Goal: Task Accomplishment & Management: Manage account settings

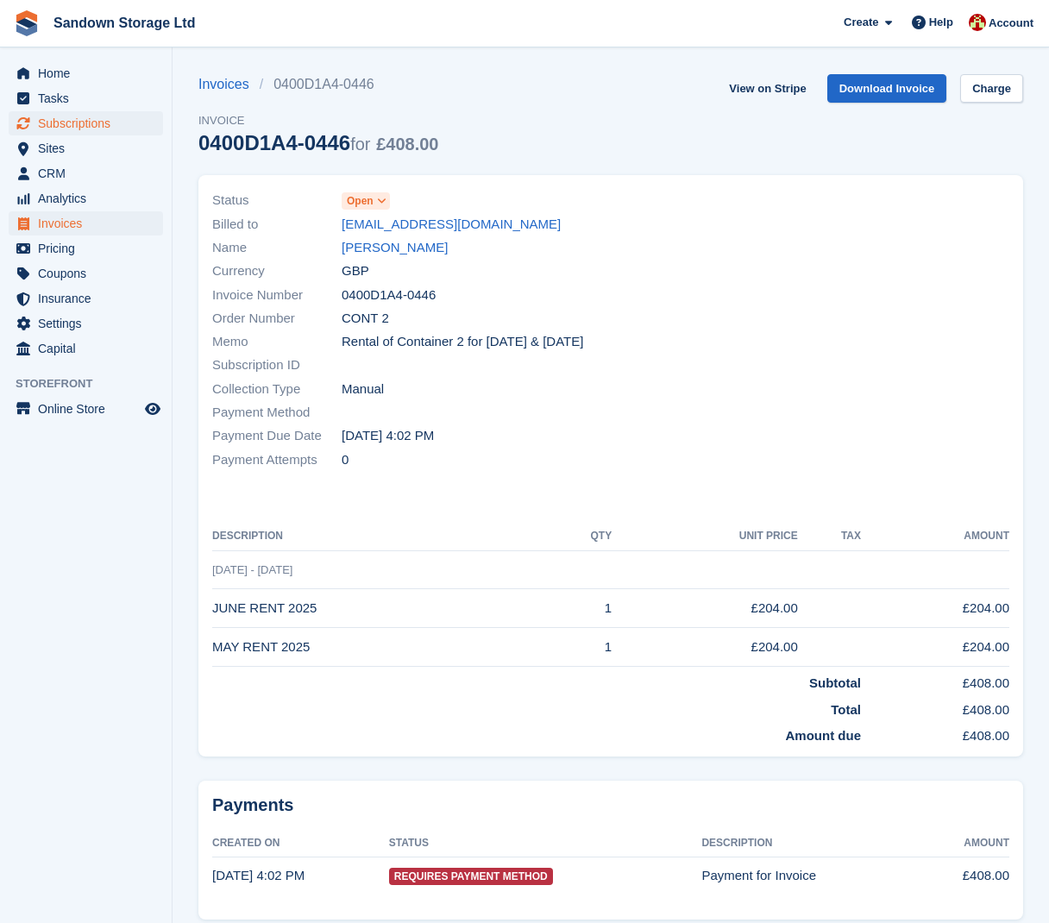
click at [84, 124] on span "Subscriptions" at bounding box center [90, 123] width 104 height 24
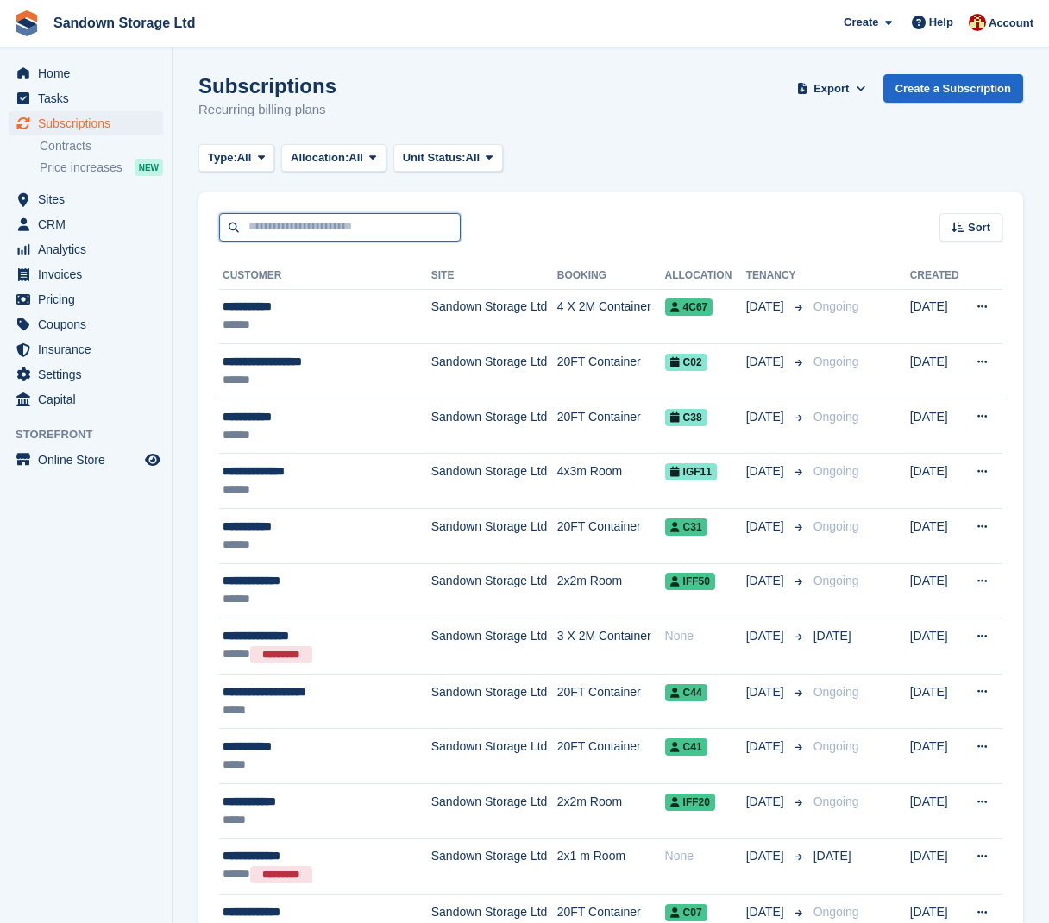
click at [304, 227] on input "text" at bounding box center [340, 227] width 242 height 28
type input "****"
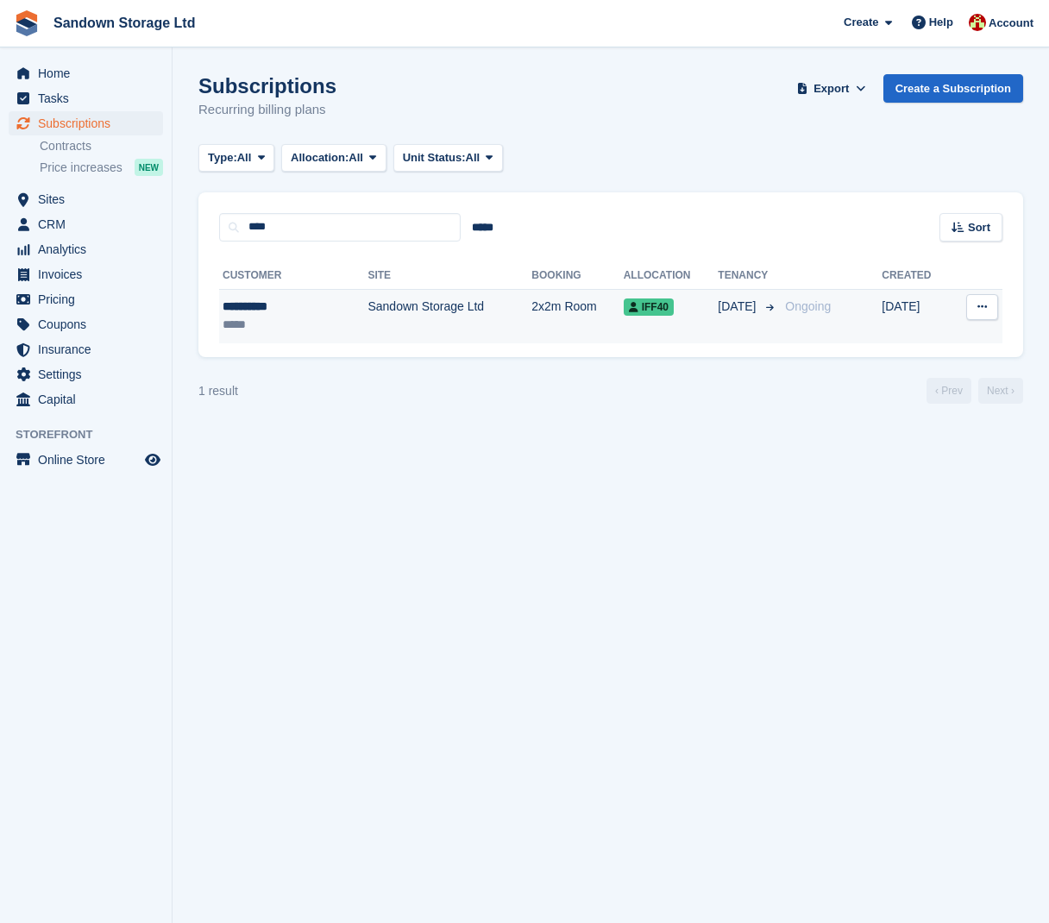
click at [399, 319] on td "Sandown Storage Ltd" at bounding box center [450, 316] width 164 height 54
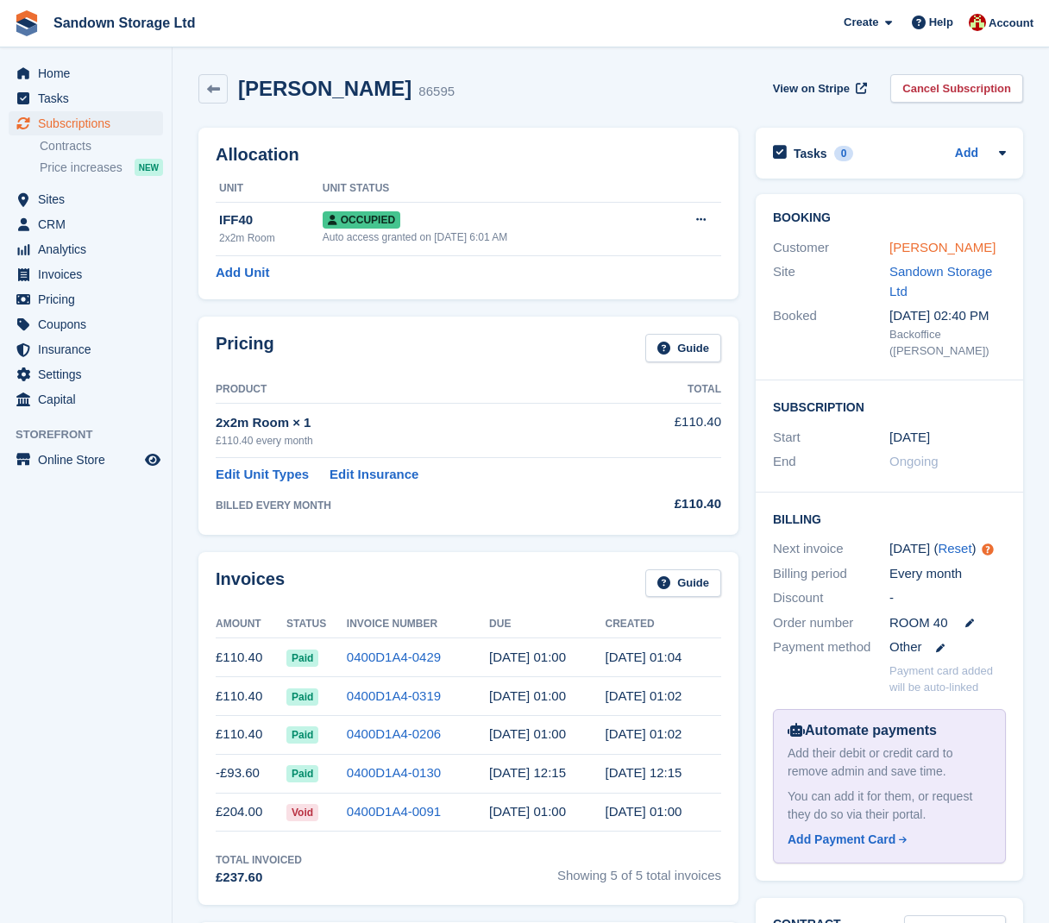
click at [934, 248] on link "Liam Minns" at bounding box center [943, 247] width 106 height 15
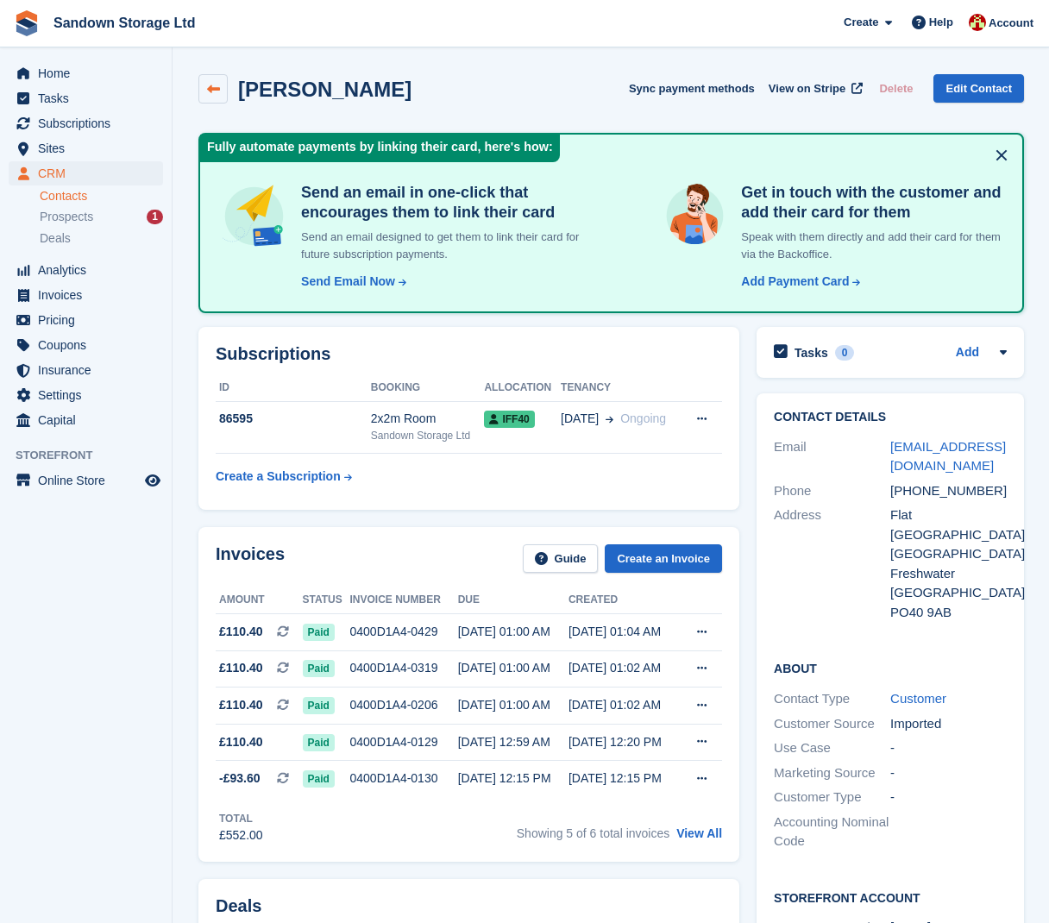
click at [213, 90] on icon at bounding box center [213, 89] width 13 height 13
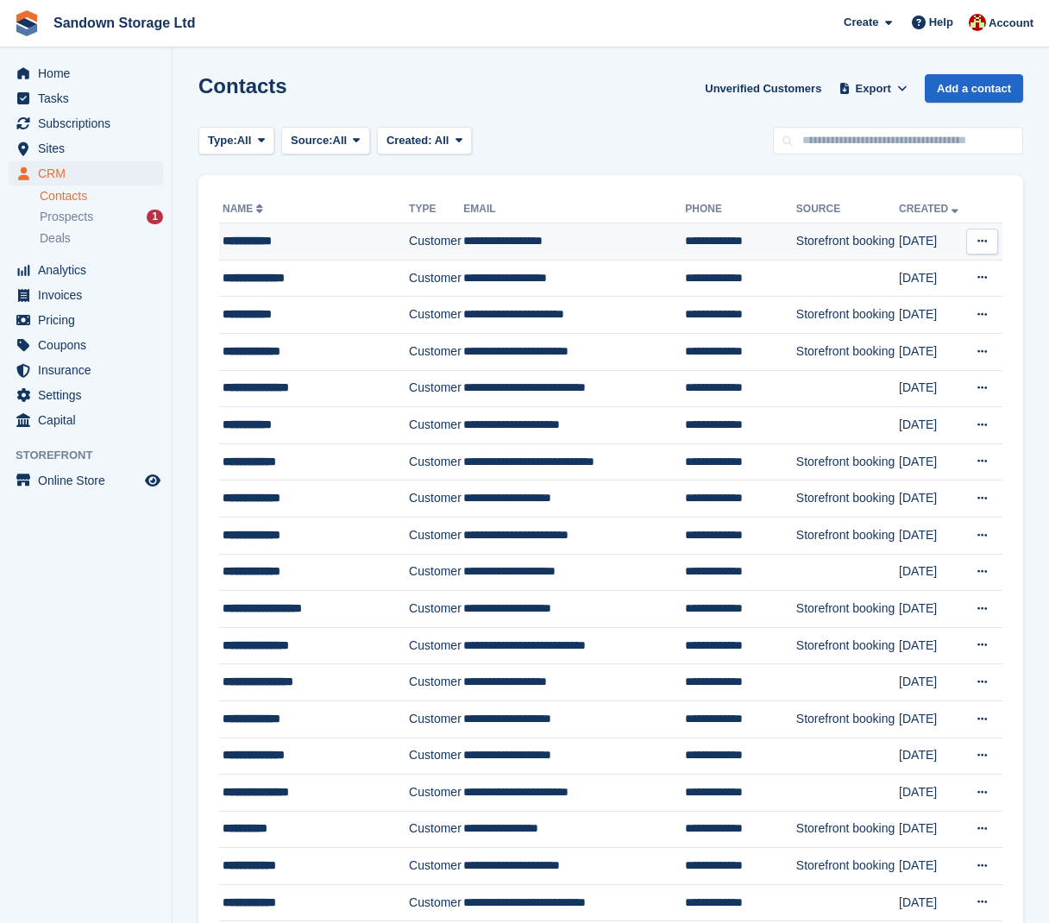
click at [342, 245] on div "**********" at bounding box center [312, 241] width 179 height 18
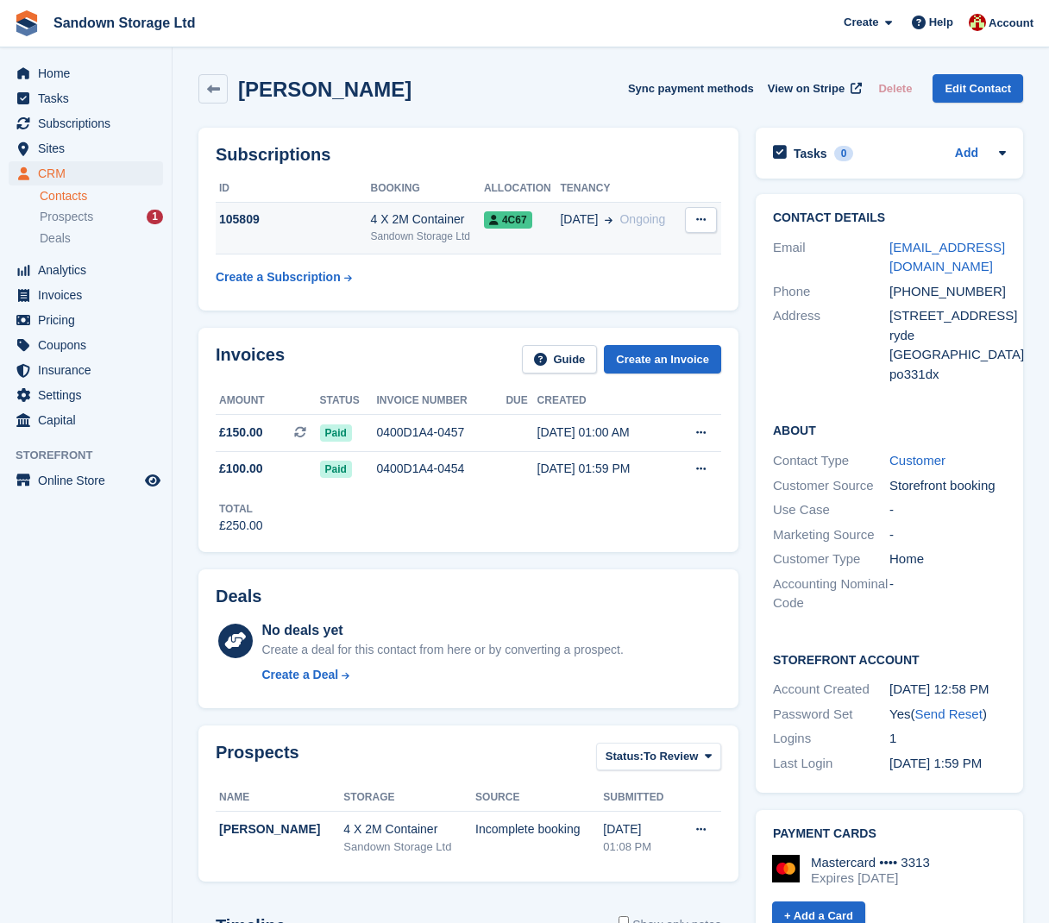
click at [507, 221] on span "4C67" at bounding box center [508, 219] width 48 height 17
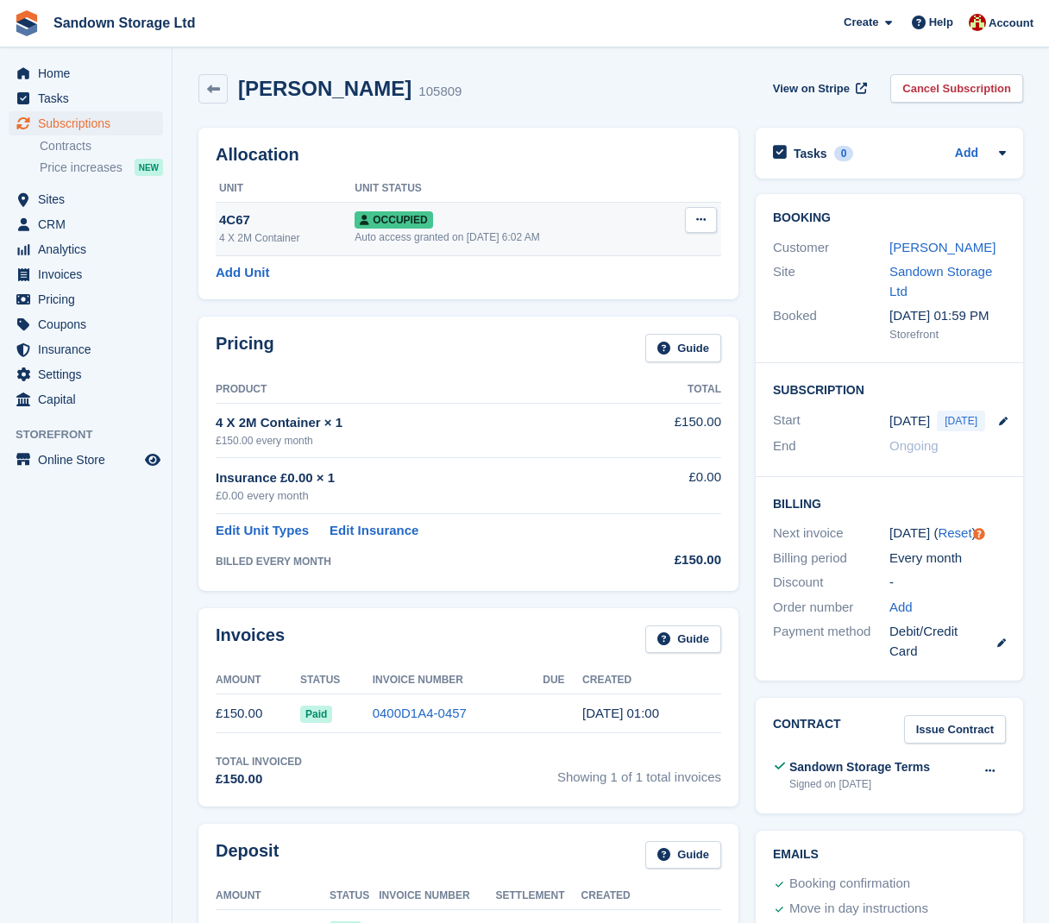
click at [397, 221] on span "Occupied" at bounding box center [394, 219] width 78 height 17
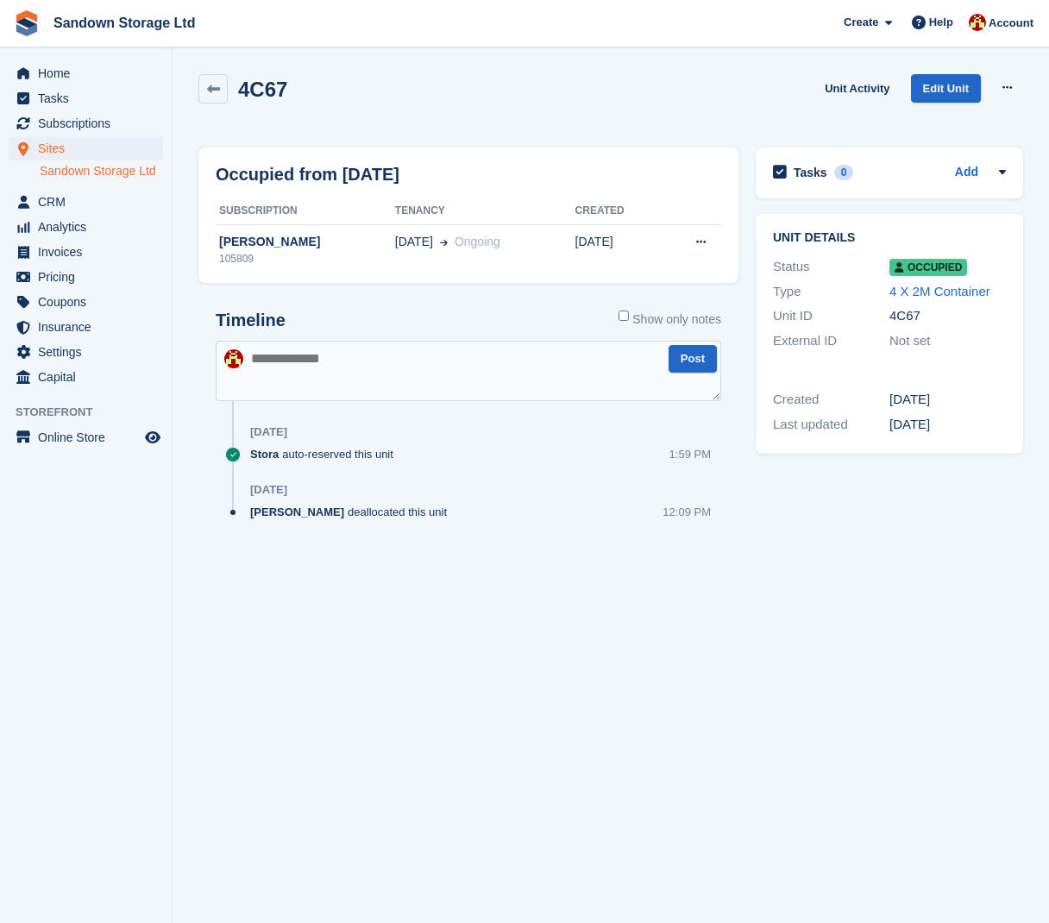
click at [899, 317] on div "4C67" at bounding box center [948, 316] width 116 height 20
click at [88, 179] on link "Sandown Storage Ltd" at bounding box center [101, 171] width 123 height 16
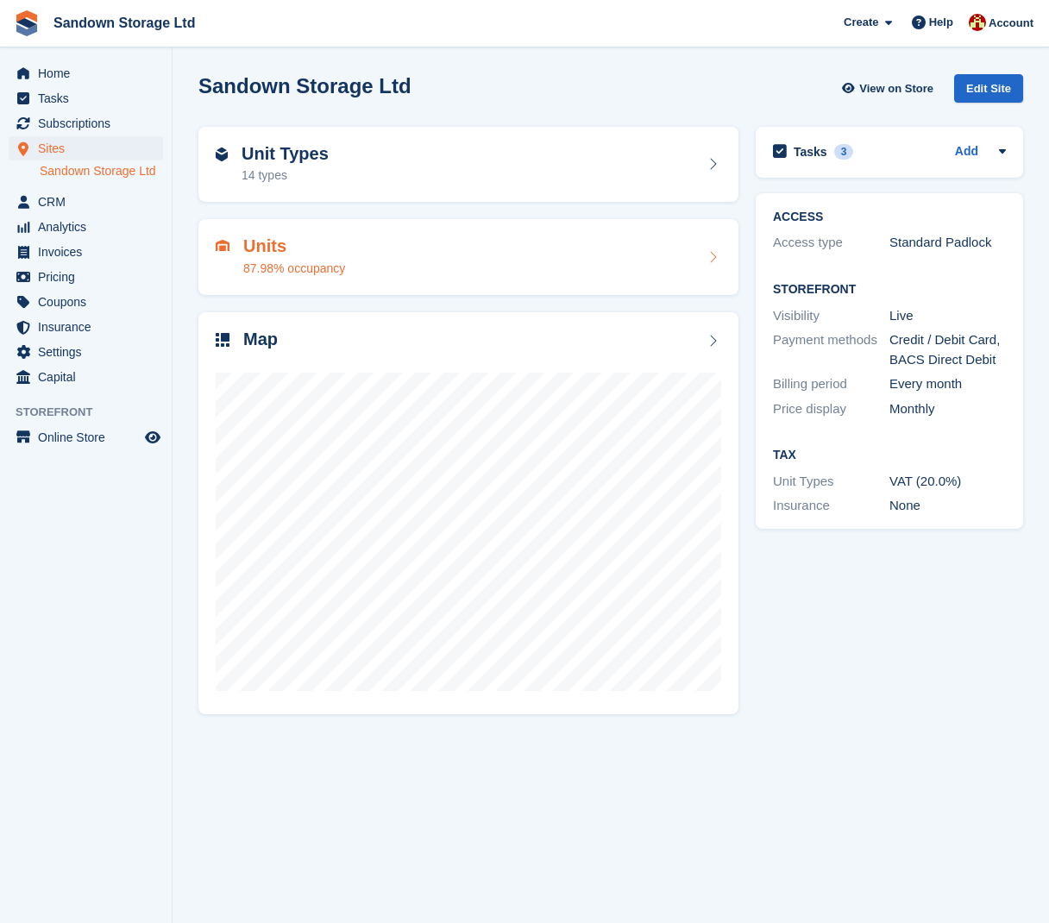
click at [368, 250] on div "Units 87.98% occupancy" at bounding box center [469, 256] width 506 height 41
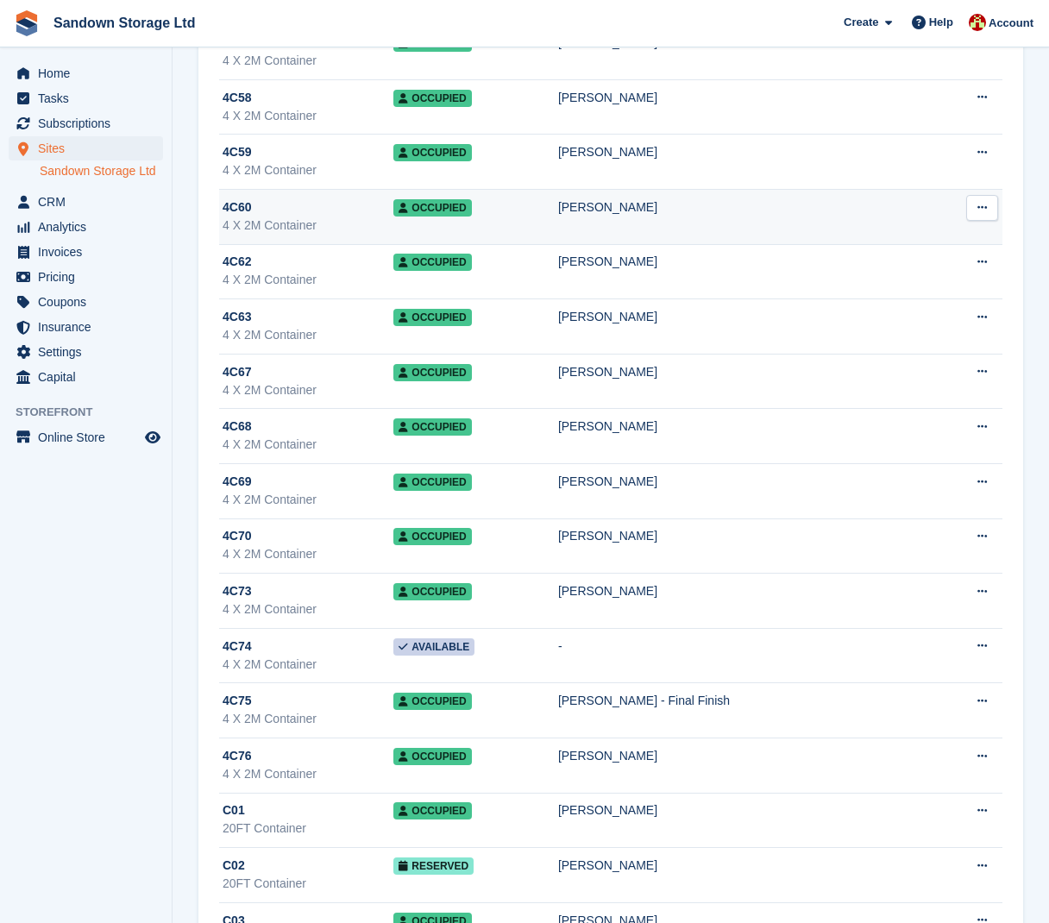
scroll to position [521, 0]
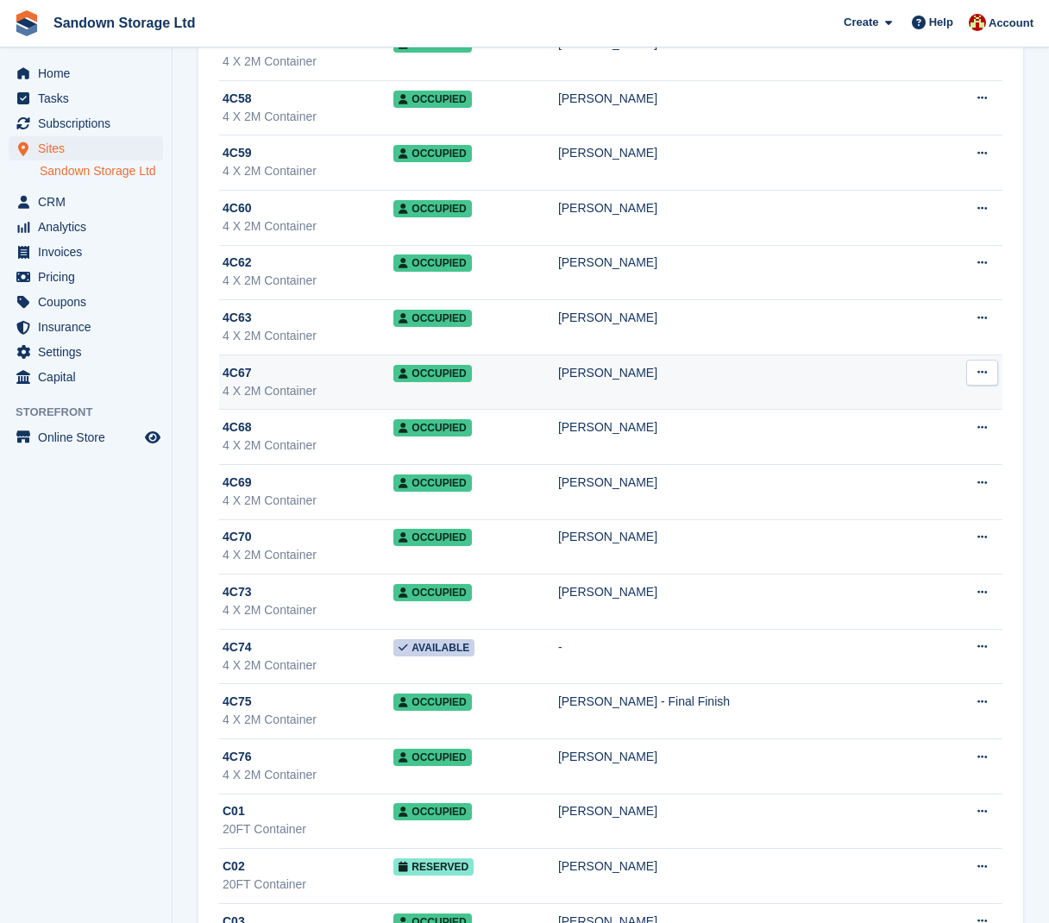
click at [367, 374] on div "4C67" at bounding box center [308, 373] width 171 height 18
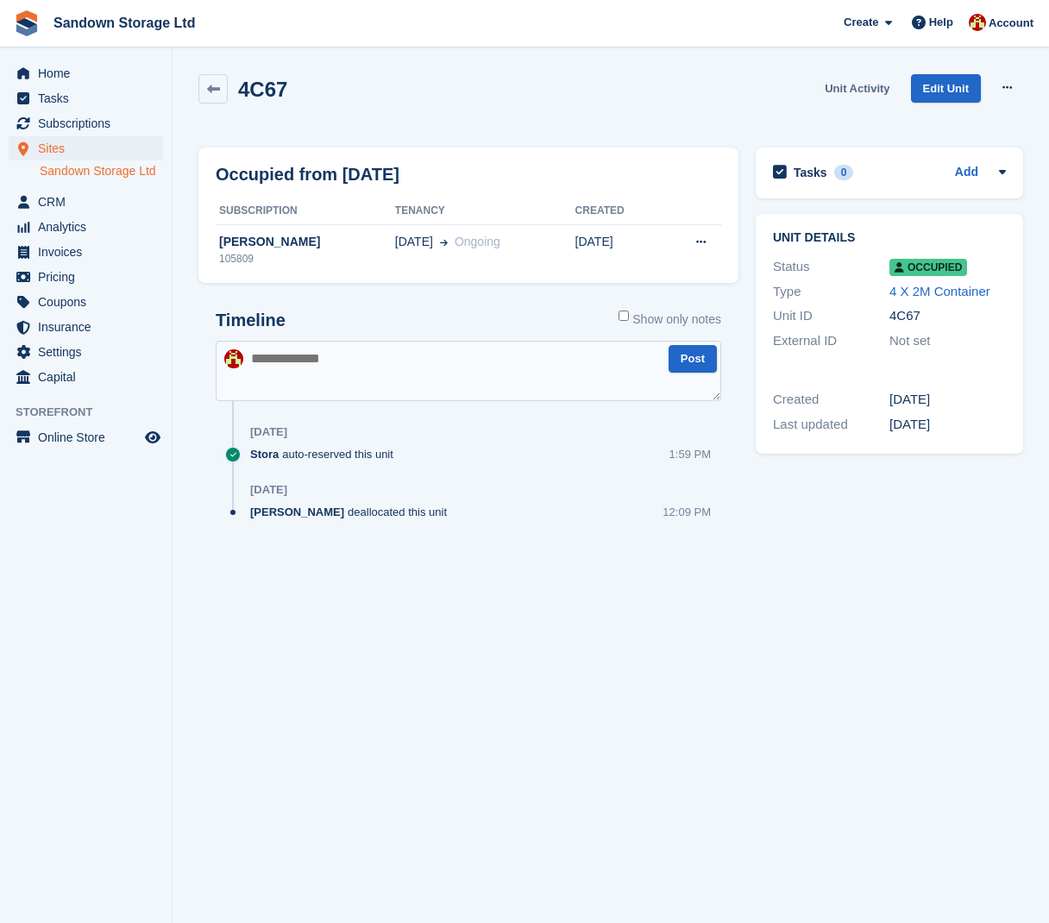
click at [869, 85] on link "Unit Activity" at bounding box center [857, 88] width 79 height 28
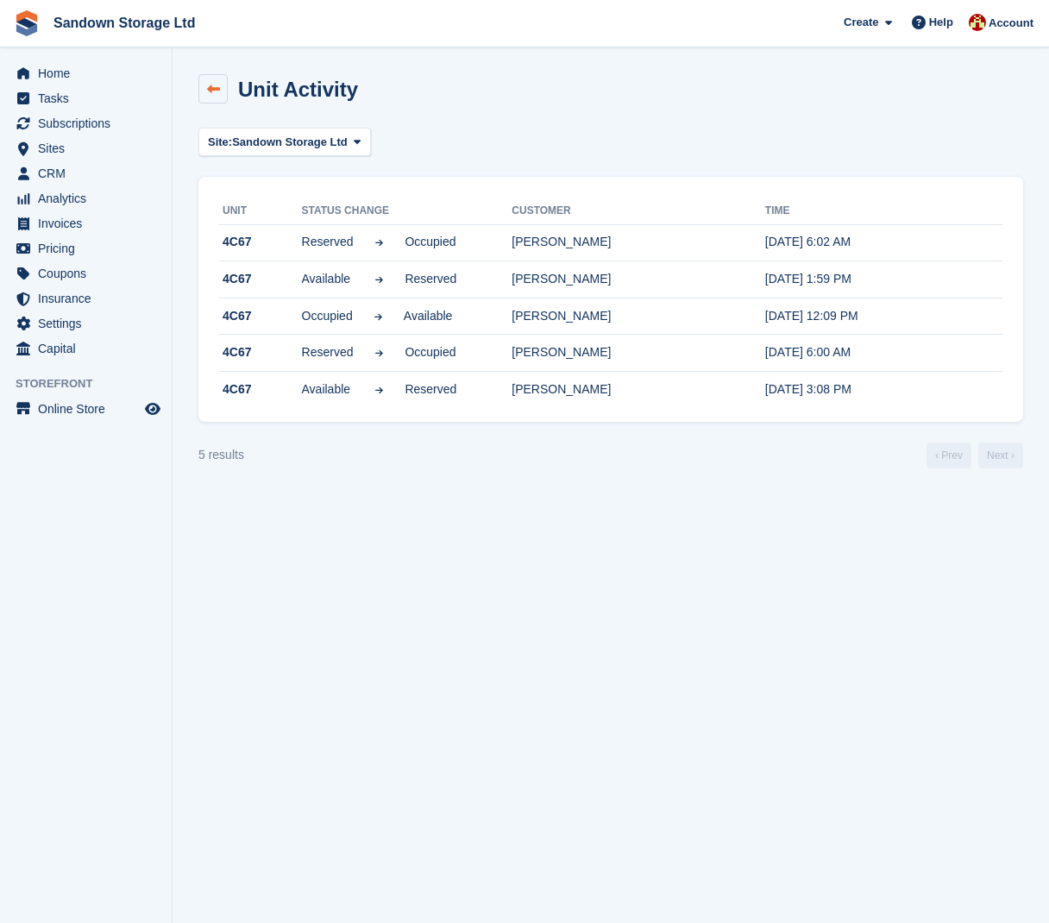
click at [219, 95] on icon at bounding box center [213, 89] width 13 height 13
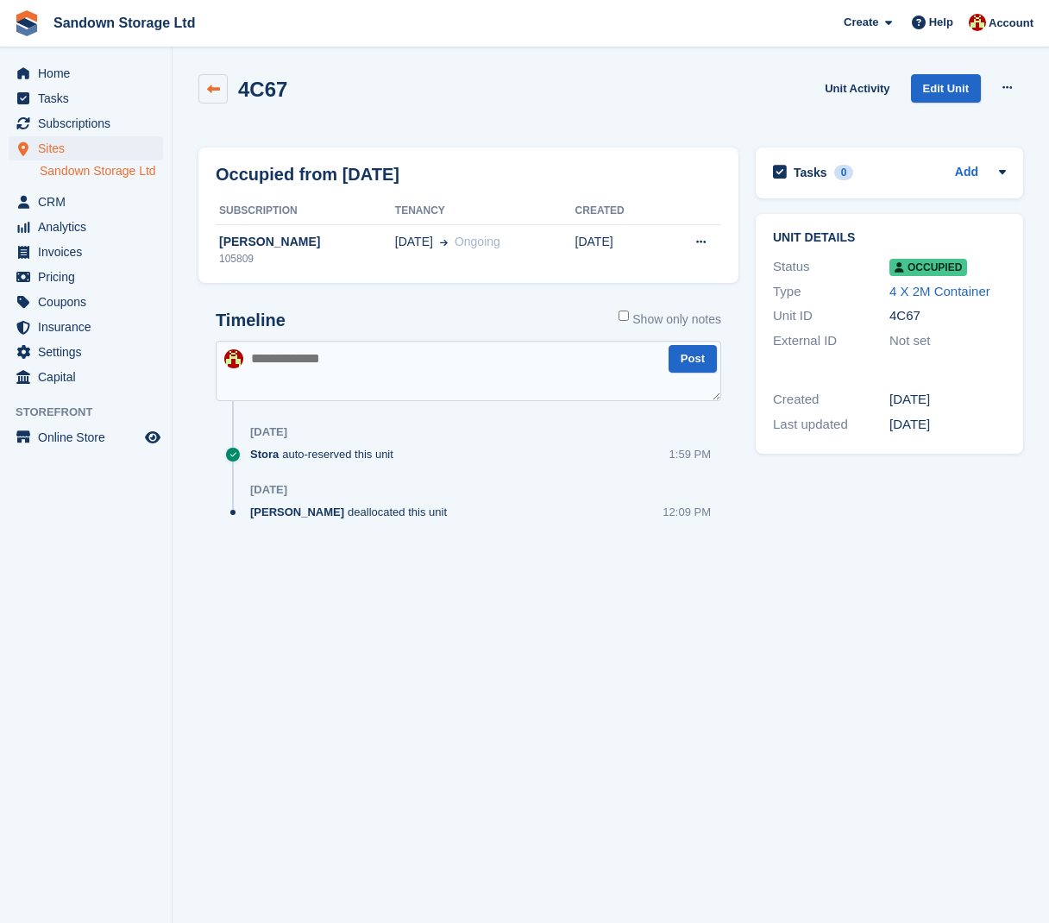
click at [223, 89] on link at bounding box center [212, 88] width 29 height 29
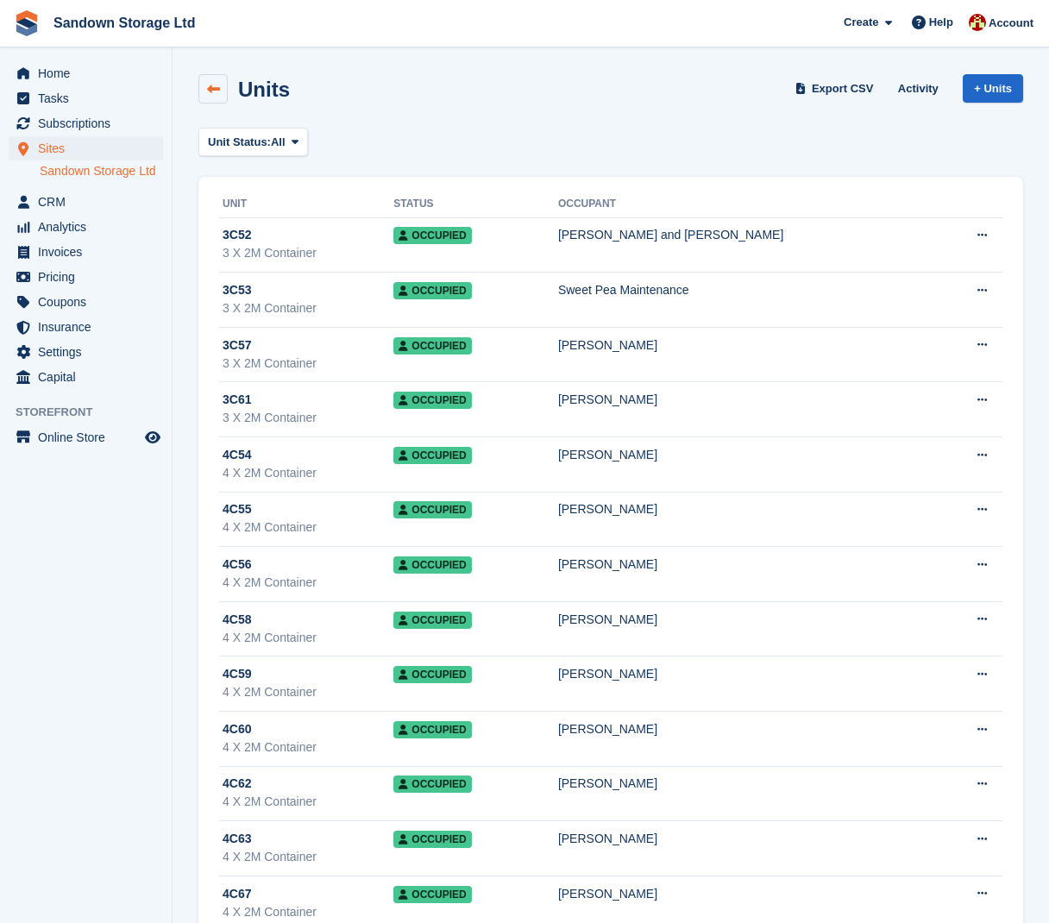
click at [219, 89] on icon at bounding box center [213, 89] width 13 height 13
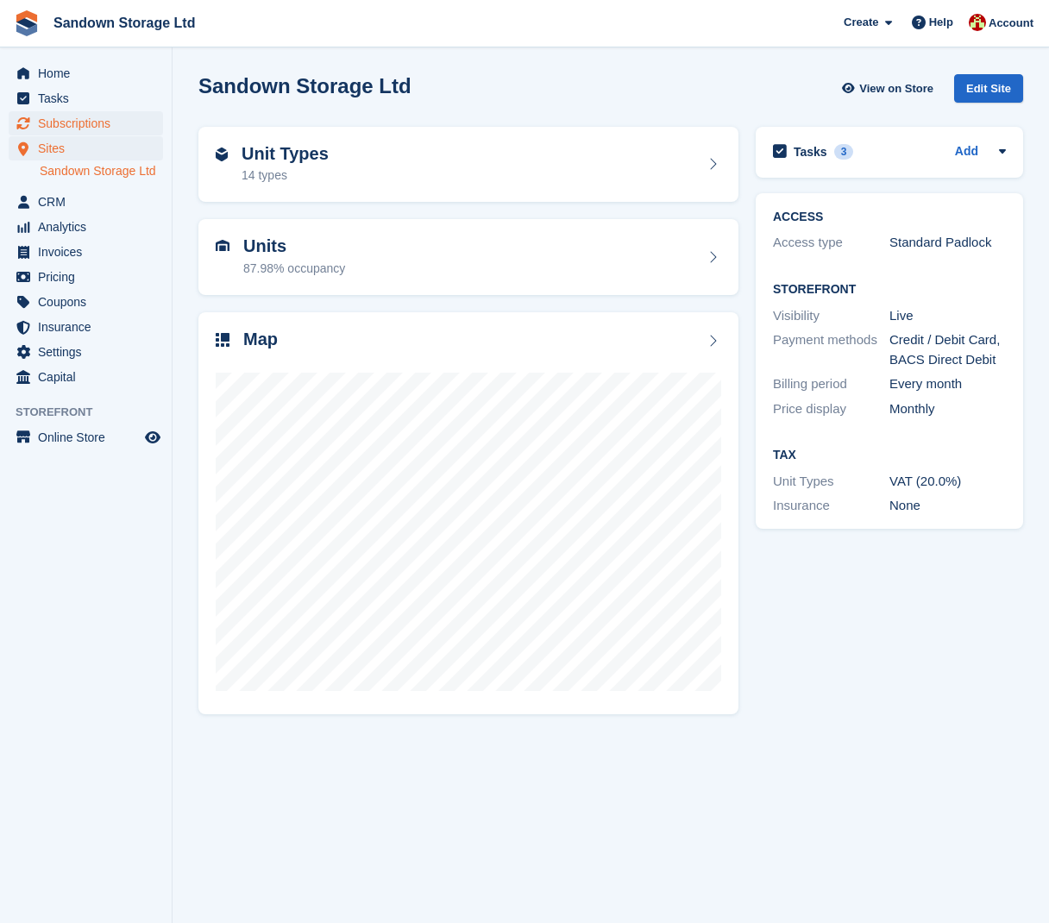
click at [114, 117] on span "Subscriptions" at bounding box center [90, 123] width 104 height 24
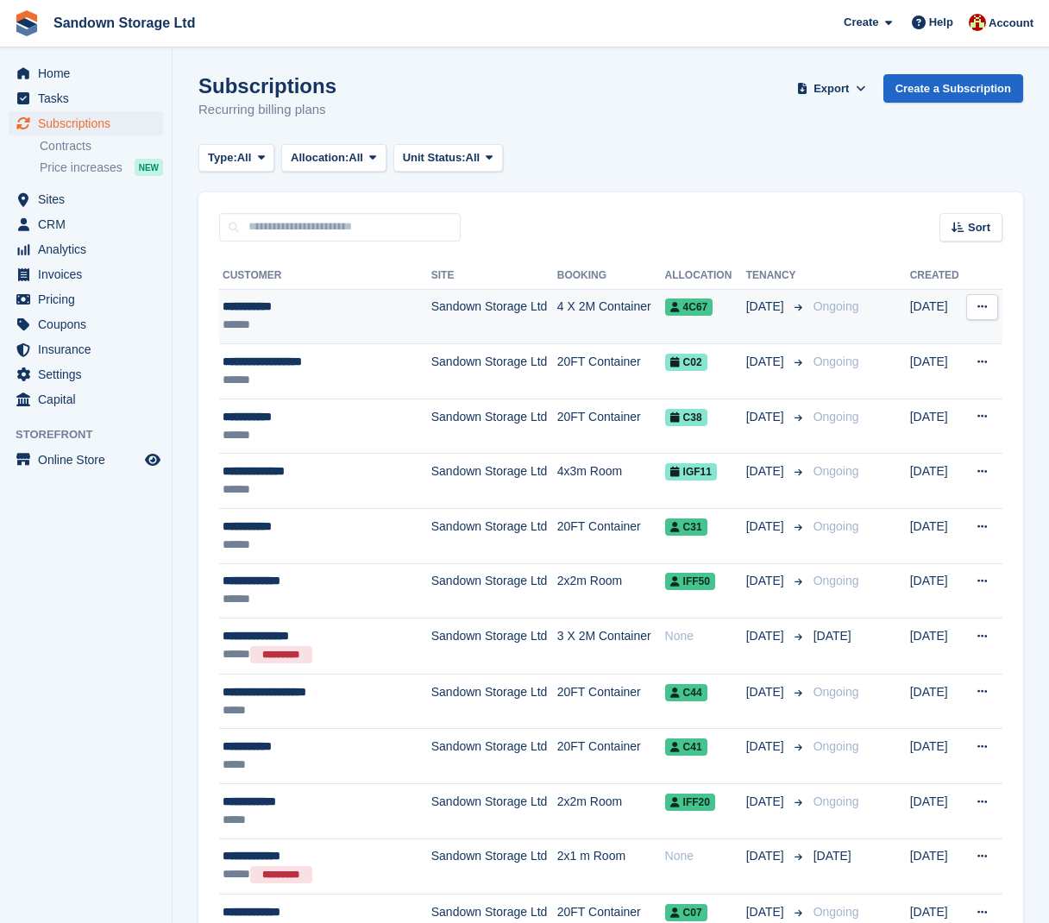
click at [360, 299] on div "**********" at bounding box center [319, 307] width 192 height 18
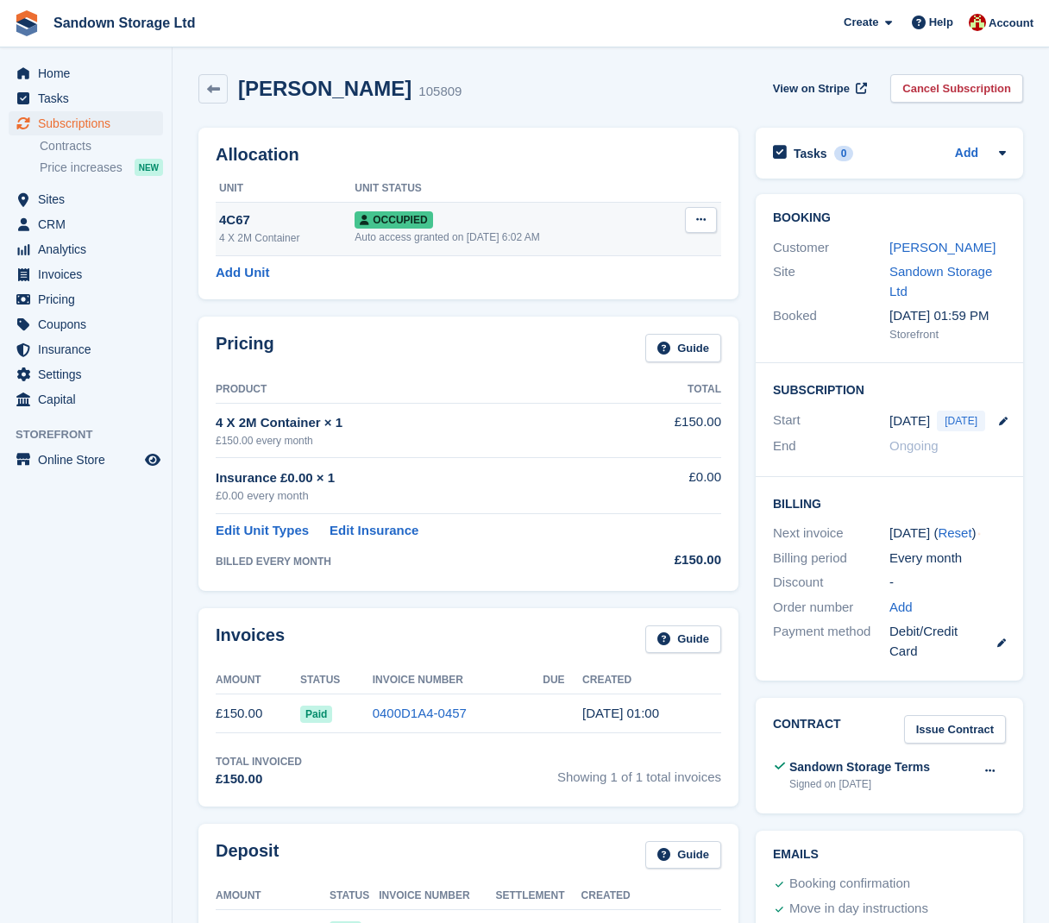
click at [704, 219] on icon at bounding box center [700, 219] width 9 height 11
click at [602, 315] on p "Deallocate" at bounding box center [634, 313] width 150 height 22
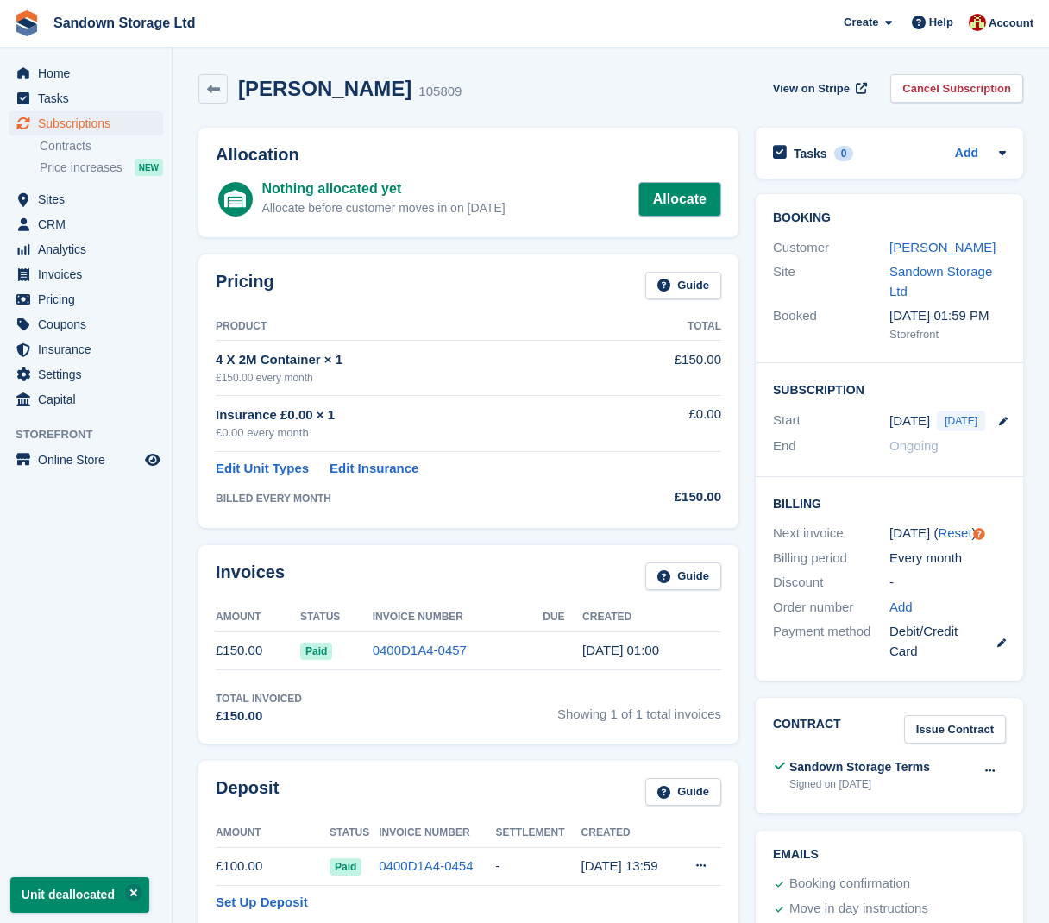
click at [676, 200] on link "Allocate" at bounding box center [679, 199] width 83 height 35
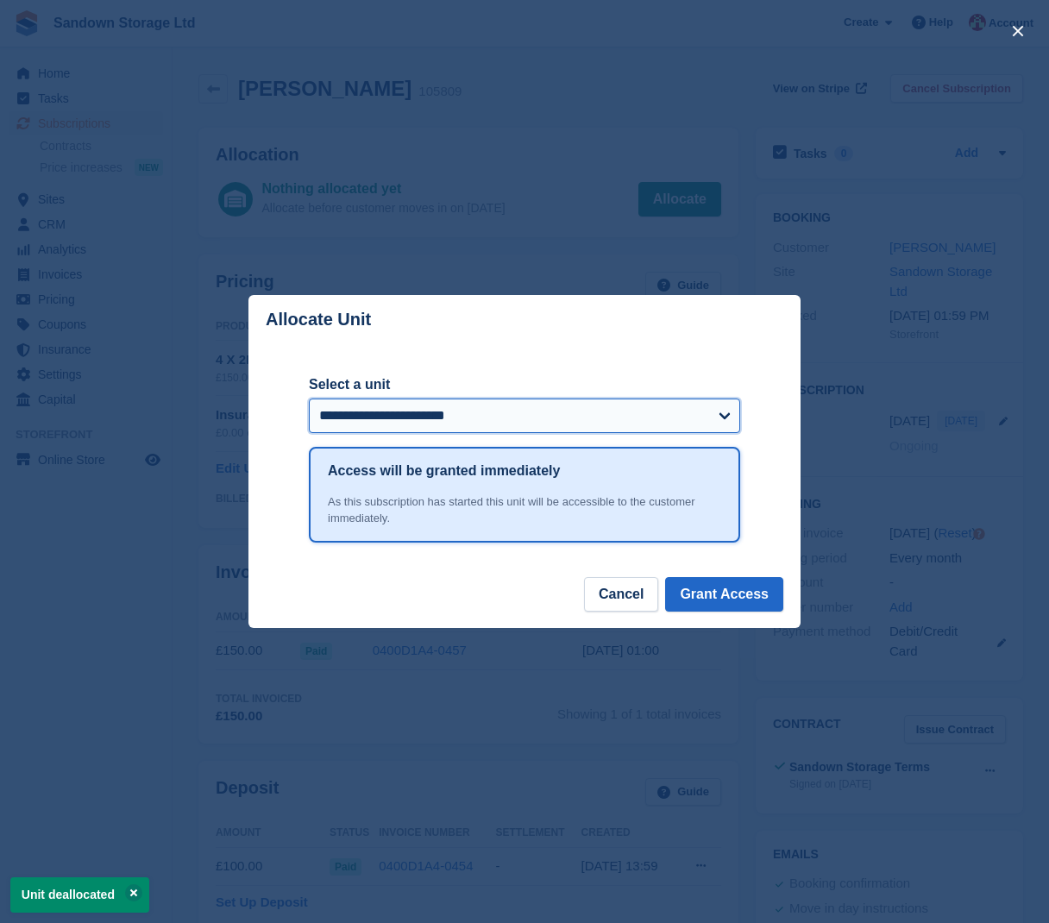
select select "******"
click at [692, 588] on button "Grant Access" at bounding box center [724, 594] width 118 height 35
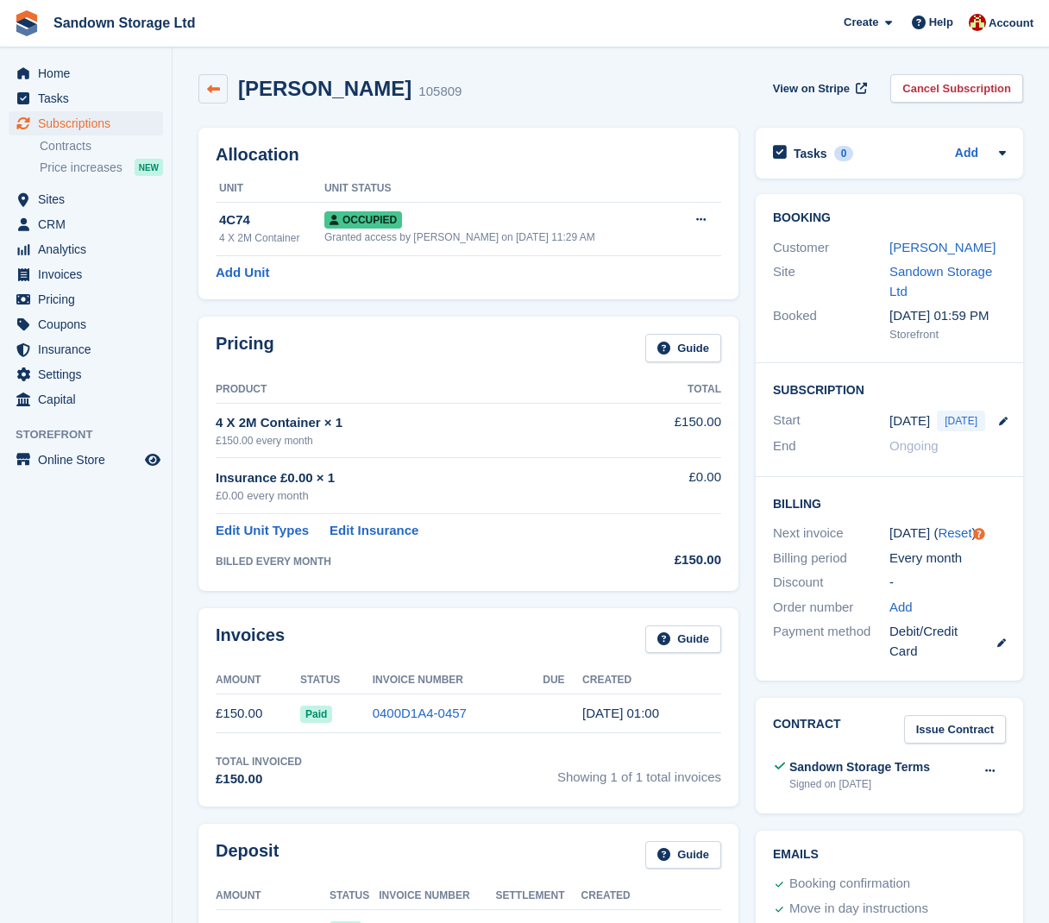
click at [215, 91] on icon at bounding box center [213, 89] width 13 height 13
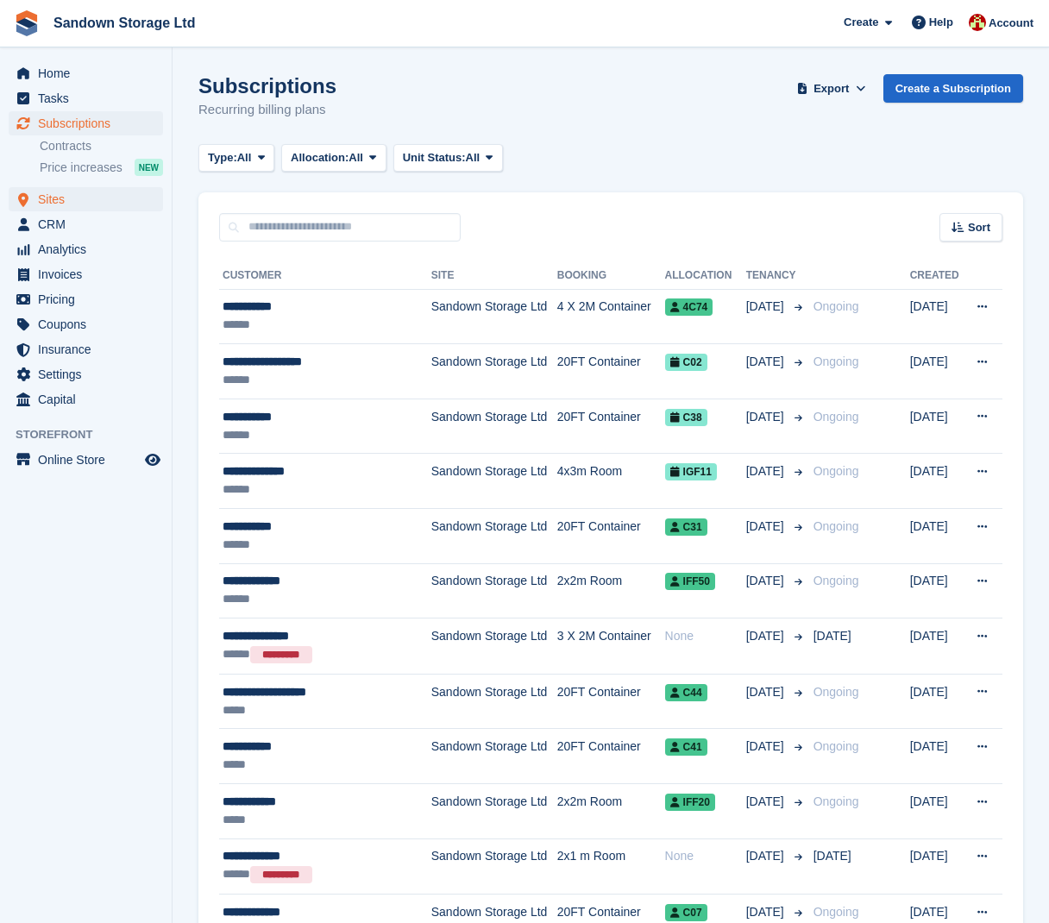
click at [102, 199] on span "Sites" at bounding box center [90, 199] width 104 height 24
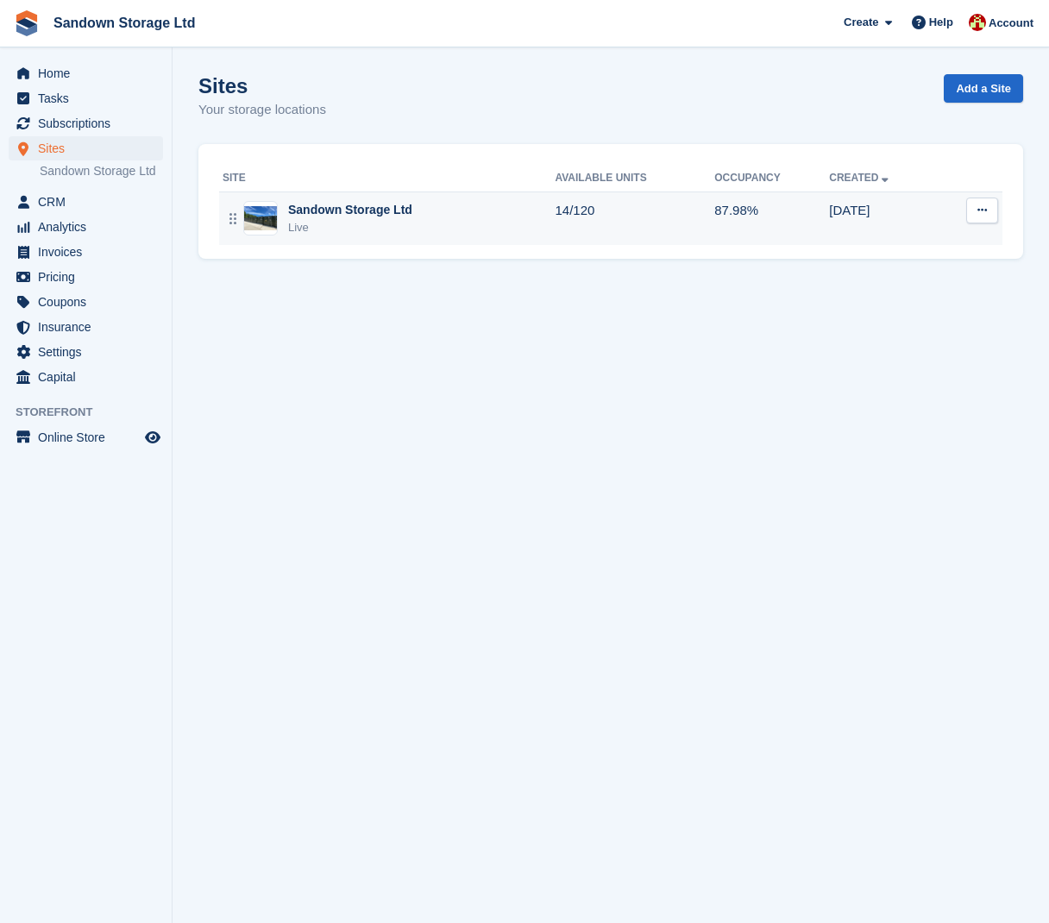
click at [370, 213] on div "Sandown Storage Ltd" at bounding box center [350, 210] width 124 height 18
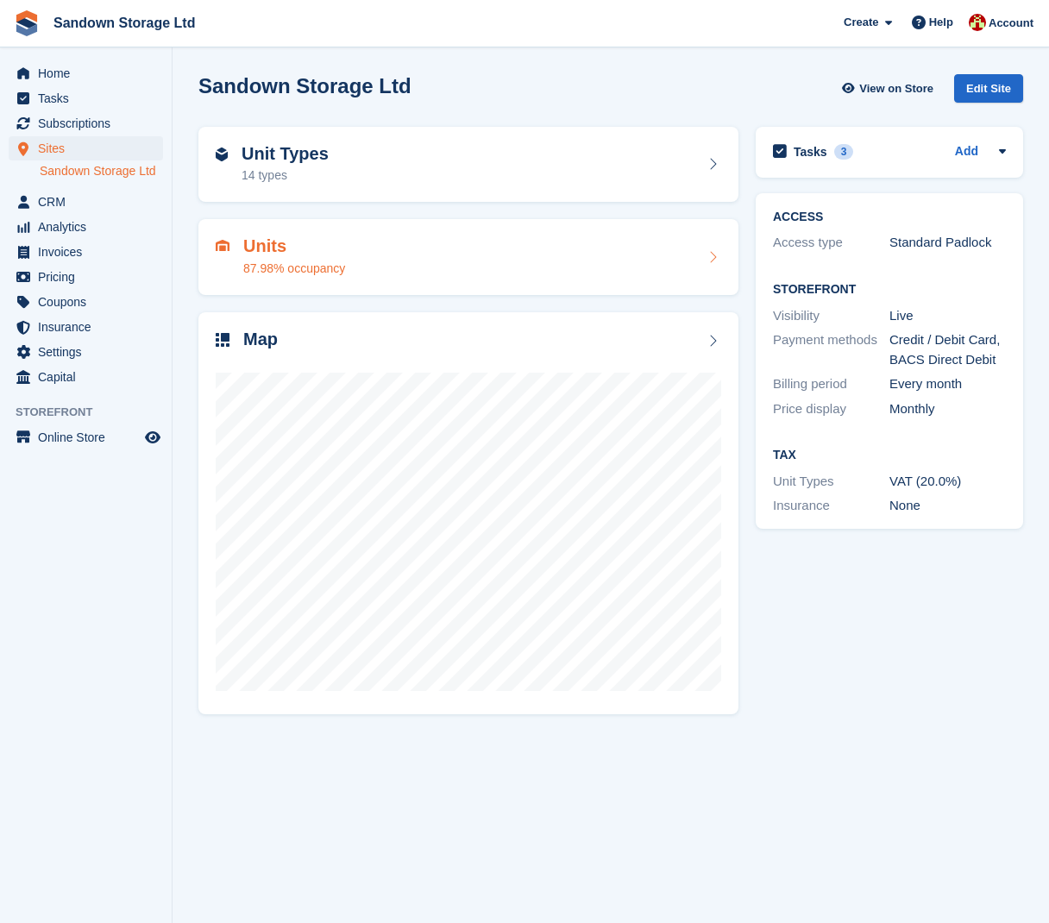
click at [384, 248] on div "Units 87.98% occupancy" at bounding box center [469, 256] width 506 height 41
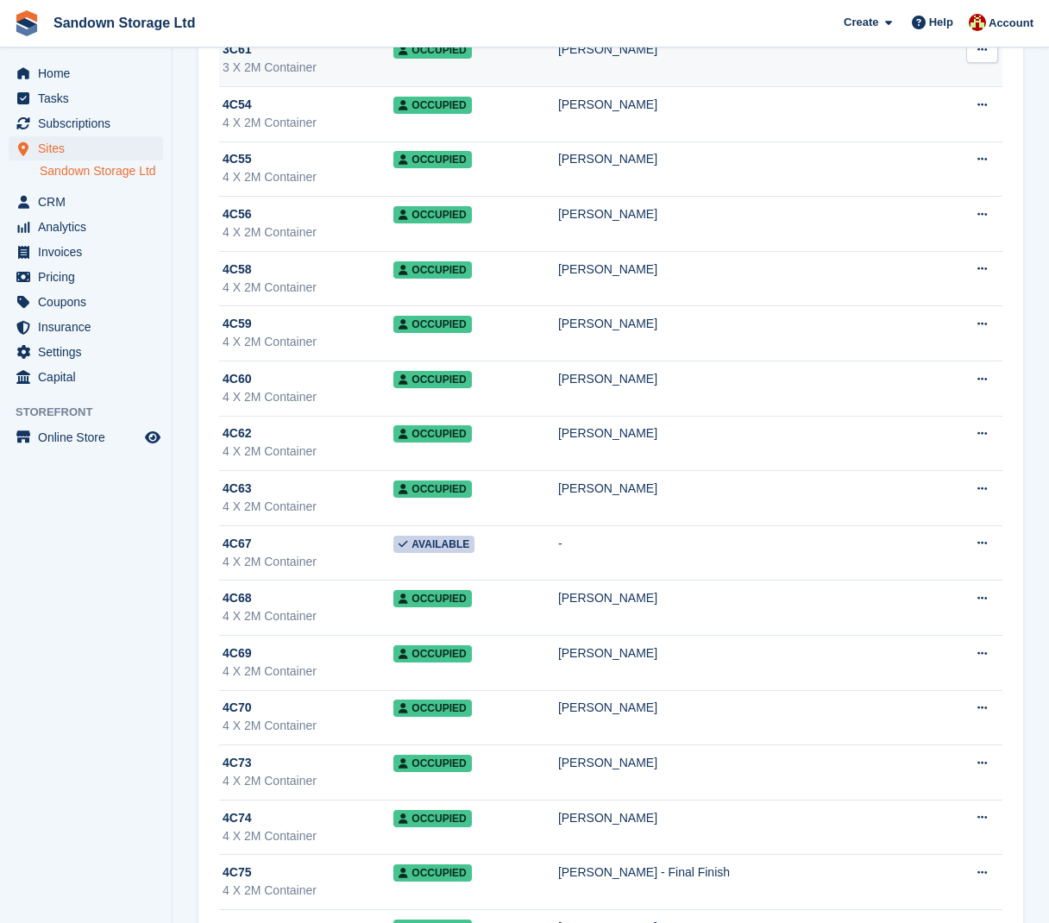
scroll to position [361, 0]
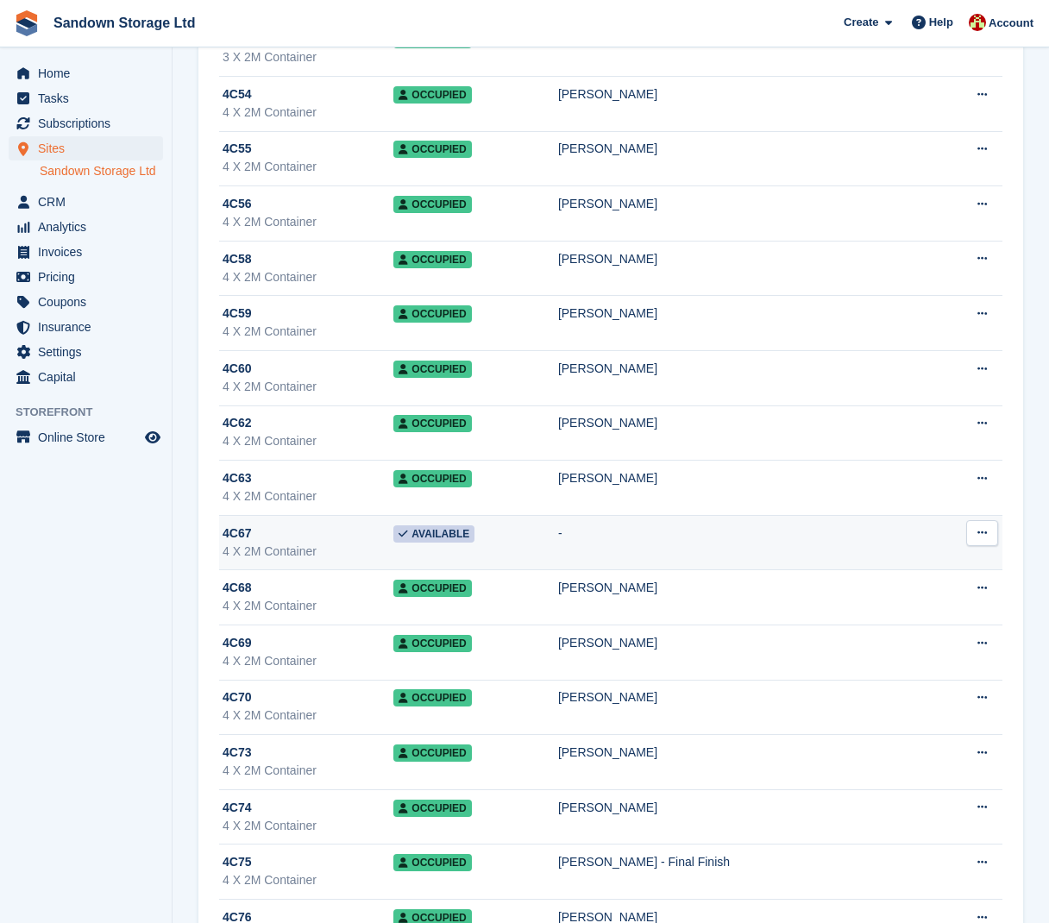
click at [991, 534] on button at bounding box center [982, 533] width 32 height 26
click at [892, 564] on p "Edit unit" at bounding box center [915, 567] width 150 height 22
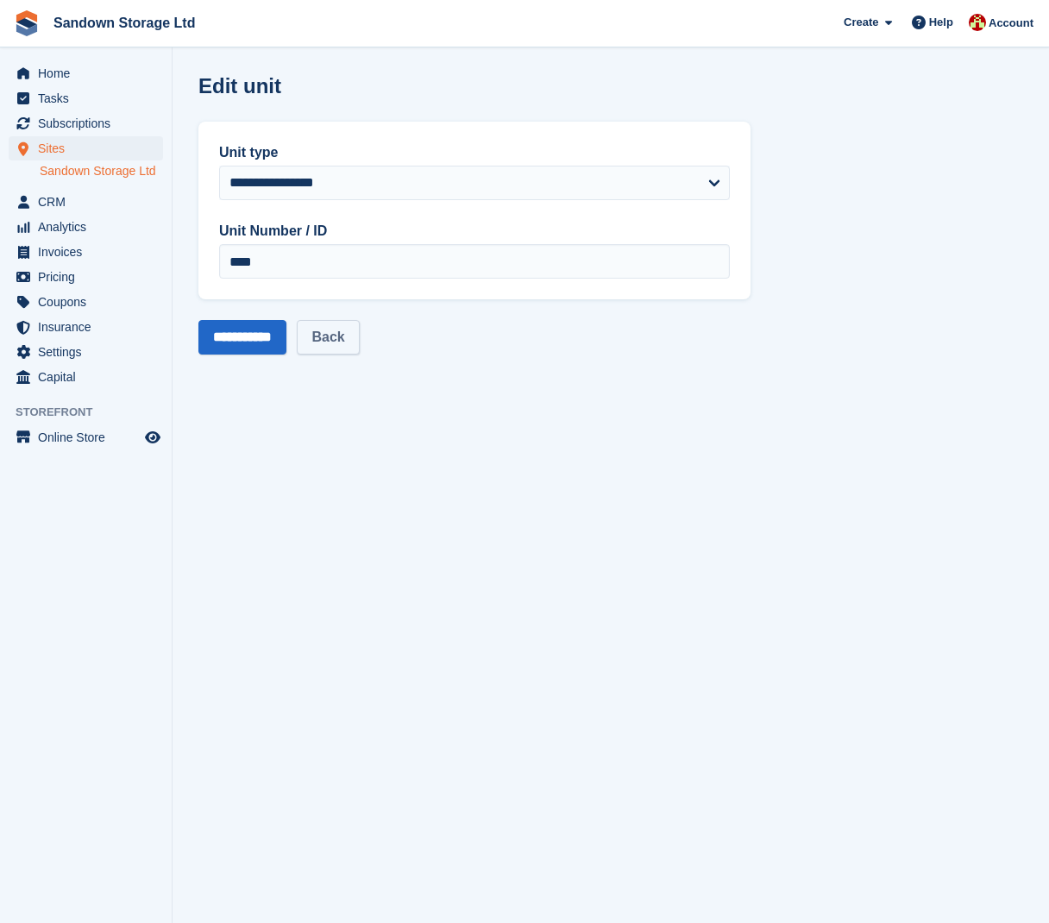
click at [355, 343] on link "Back" at bounding box center [328, 337] width 62 height 35
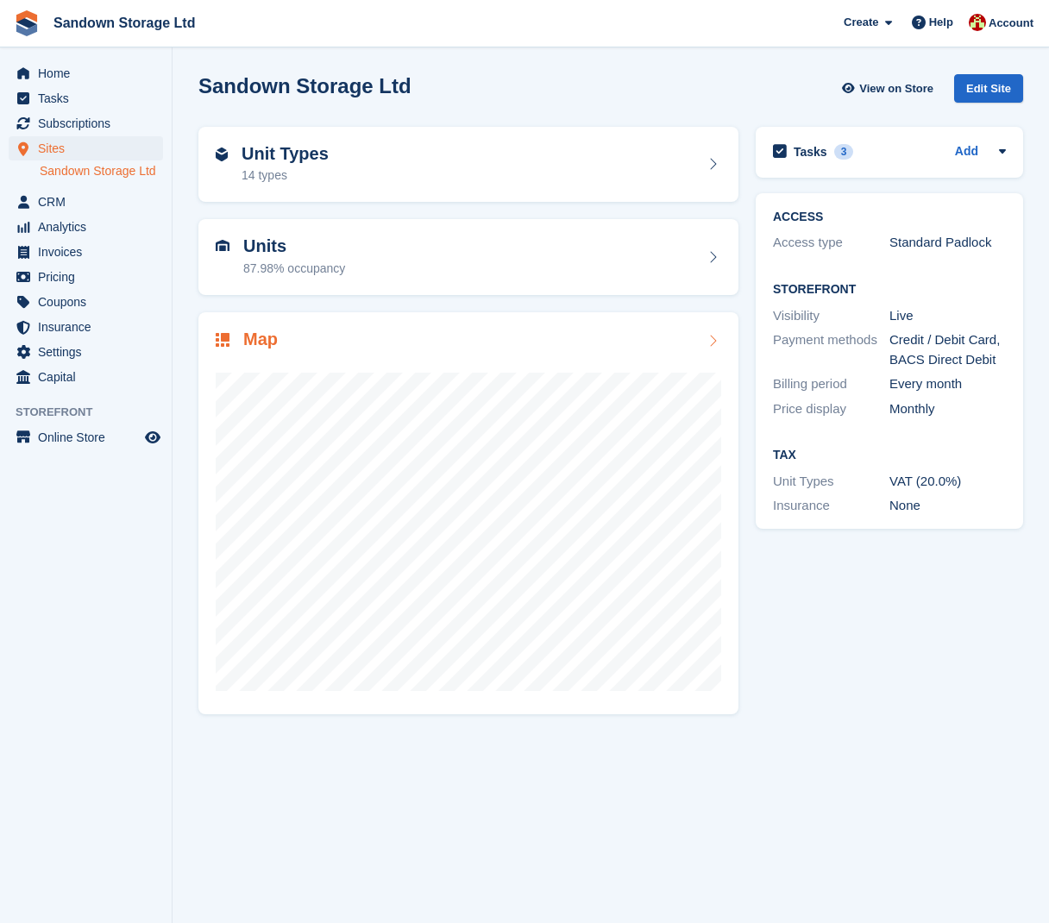
click at [689, 335] on div "Map" at bounding box center [469, 341] width 506 height 23
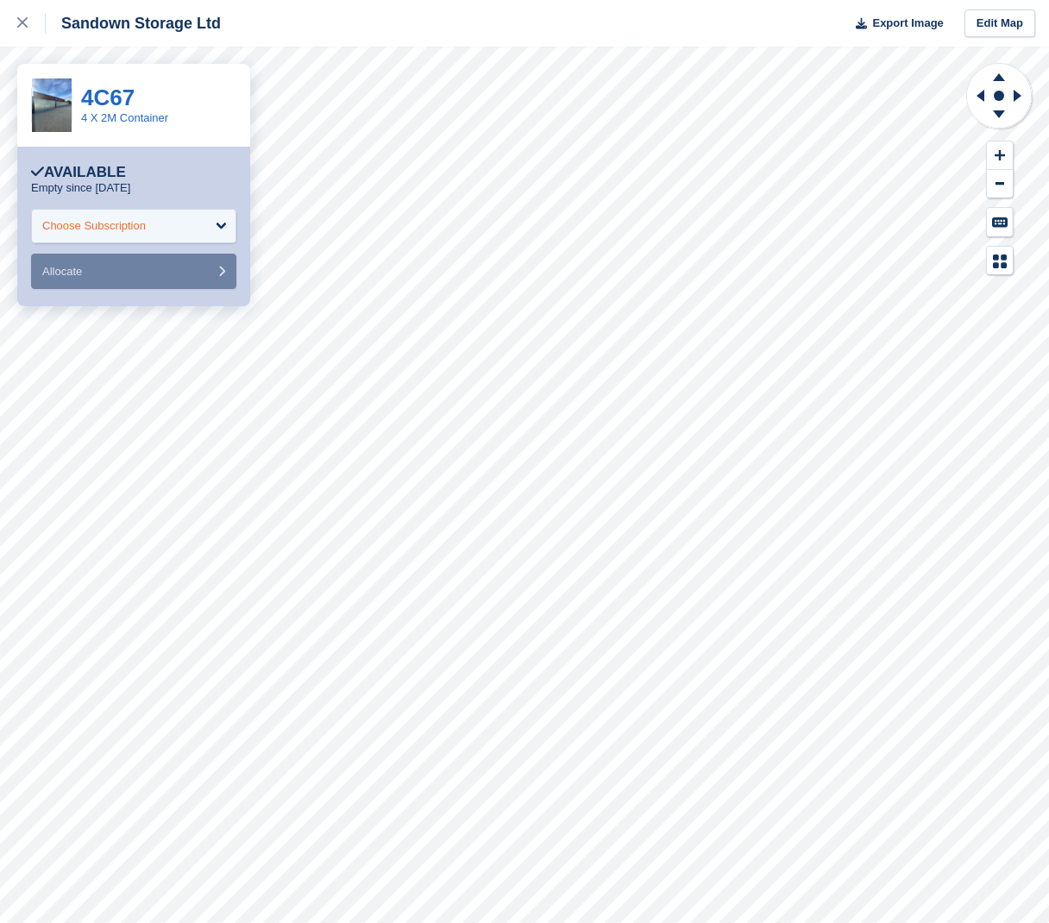
click at [217, 225] on div "Choose Subscription" at bounding box center [133, 226] width 205 height 35
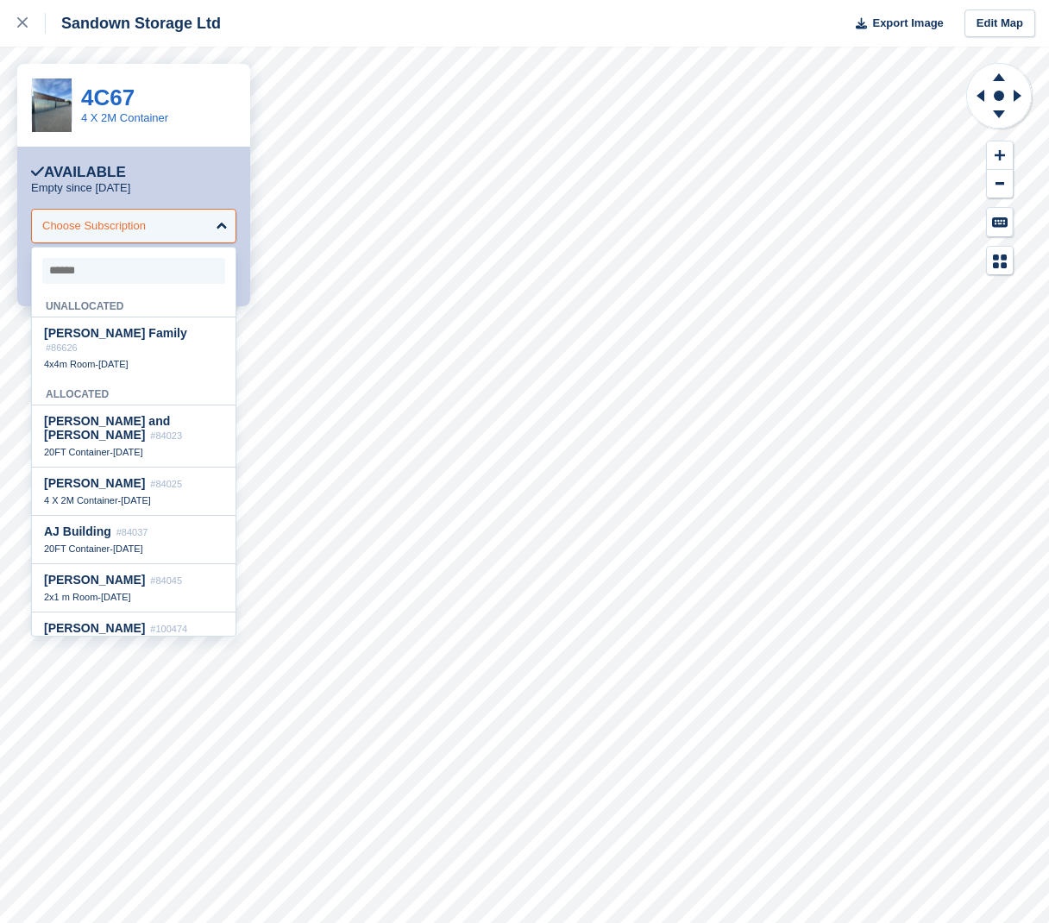
click at [217, 225] on div "Choose Subscription" at bounding box center [133, 226] width 205 height 35
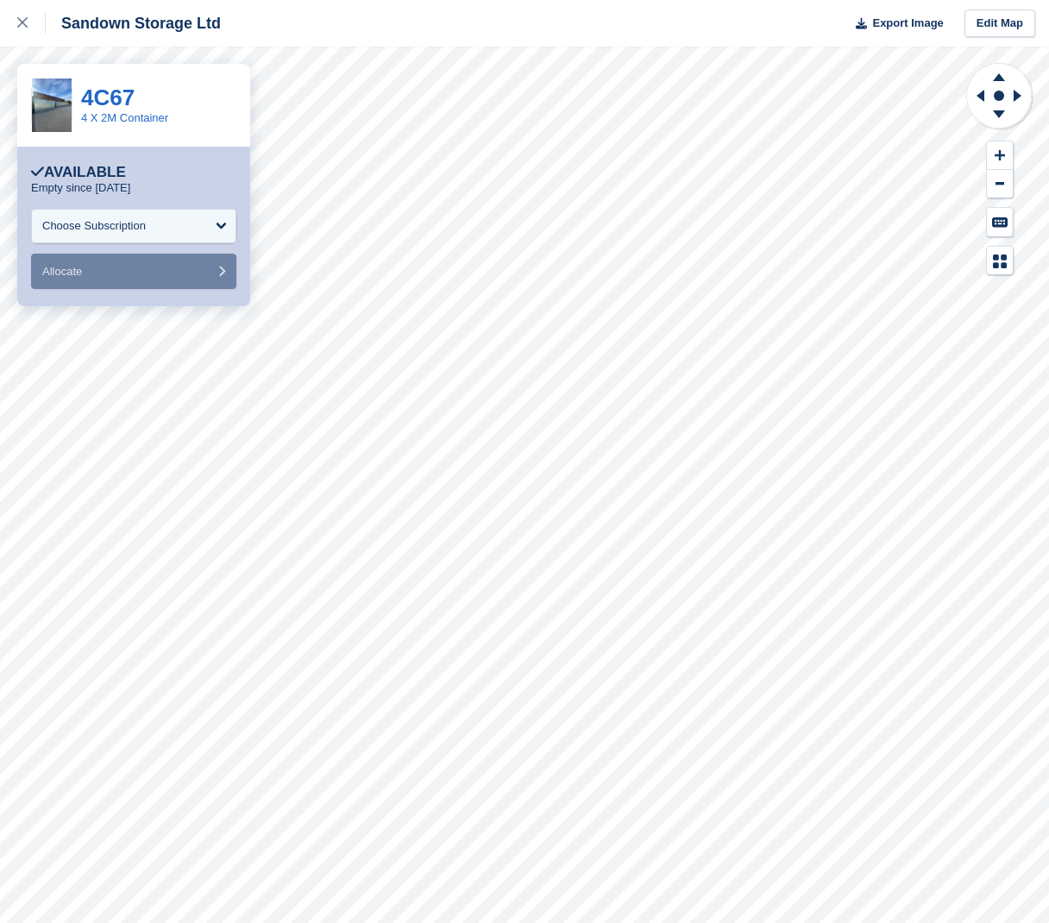
click at [73, 171] on div "Available" at bounding box center [78, 172] width 95 height 17
click at [111, 101] on link "4C67" at bounding box center [107, 98] width 53 height 26
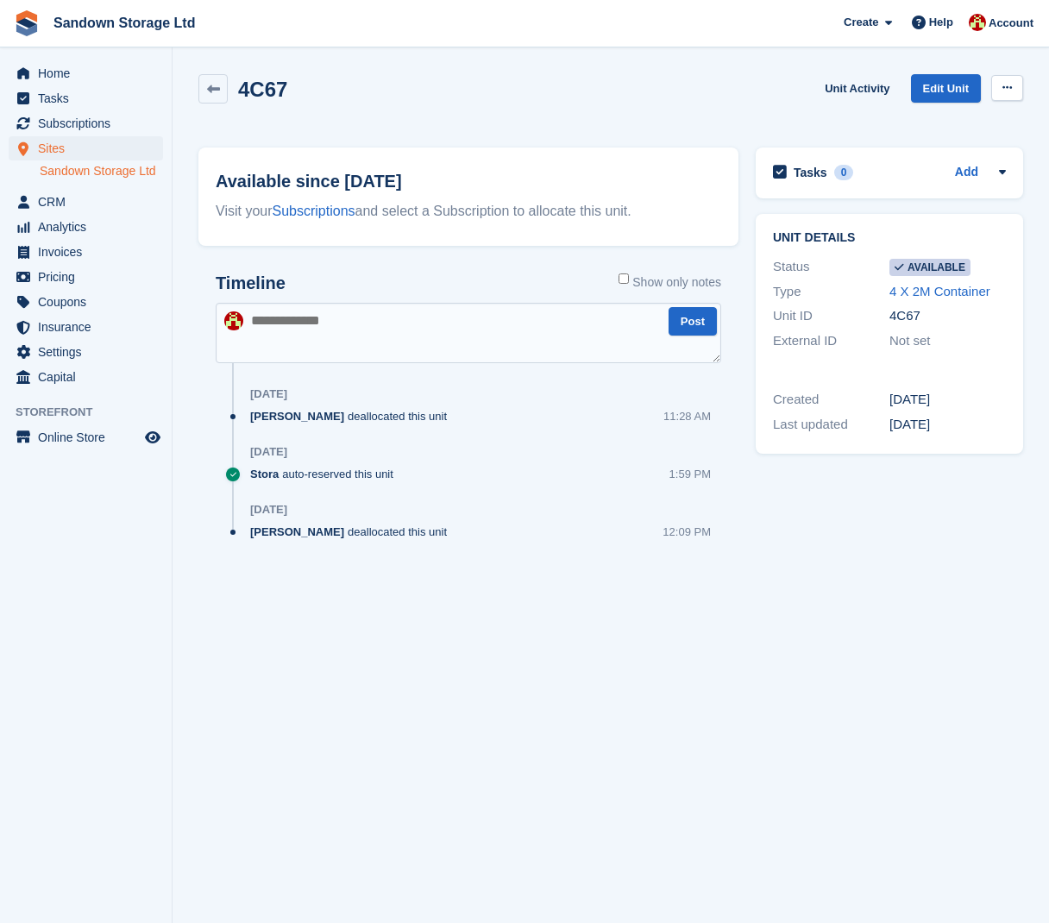
click at [1015, 87] on button at bounding box center [1007, 88] width 32 height 26
click at [975, 121] on p "Make unavailable" at bounding box center [940, 121] width 150 height 22
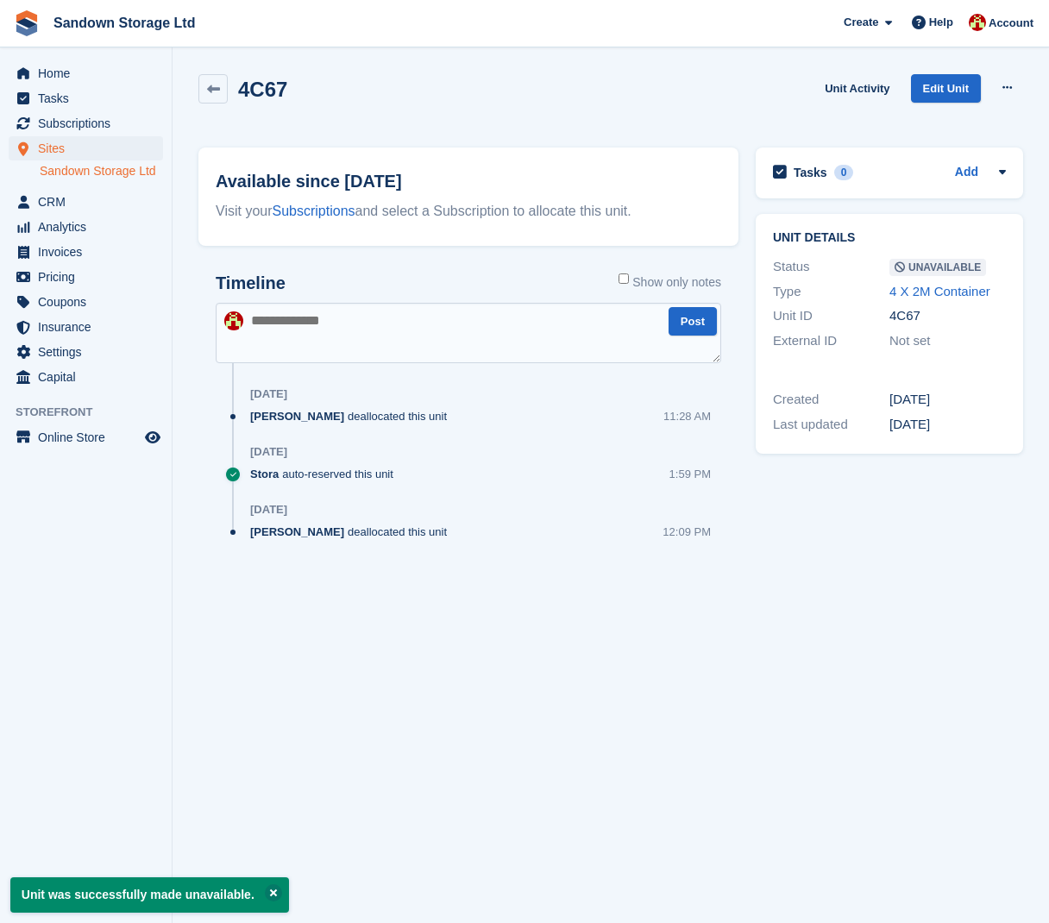
click at [437, 336] on textarea at bounding box center [469, 333] width 506 height 60
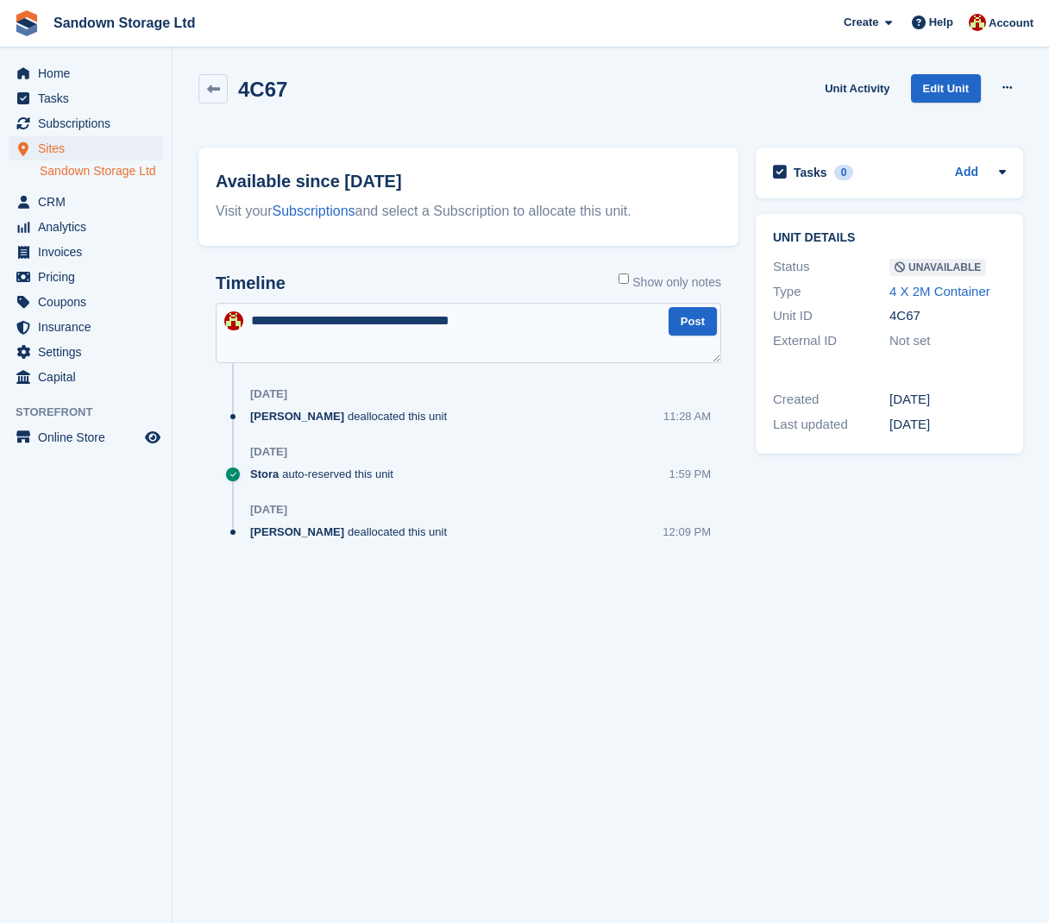
type textarea "**********"
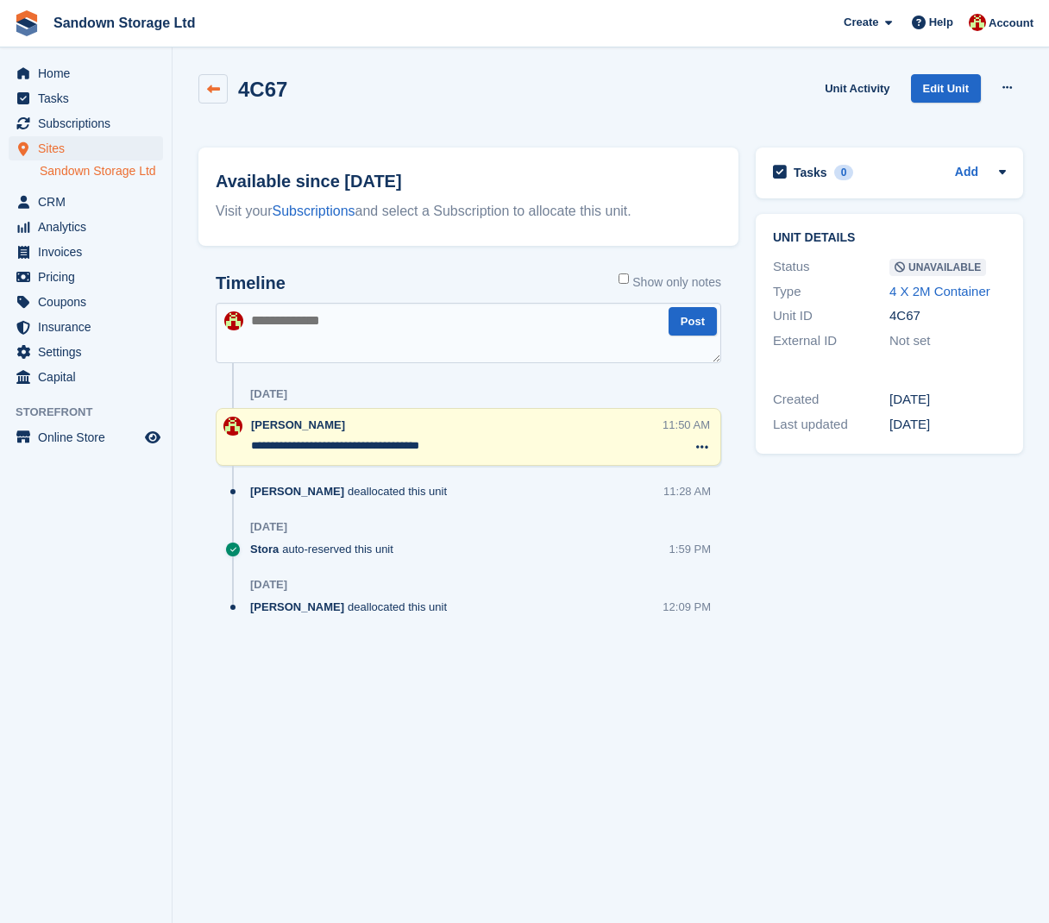
click at [212, 86] on icon at bounding box center [213, 89] width 13 height 13
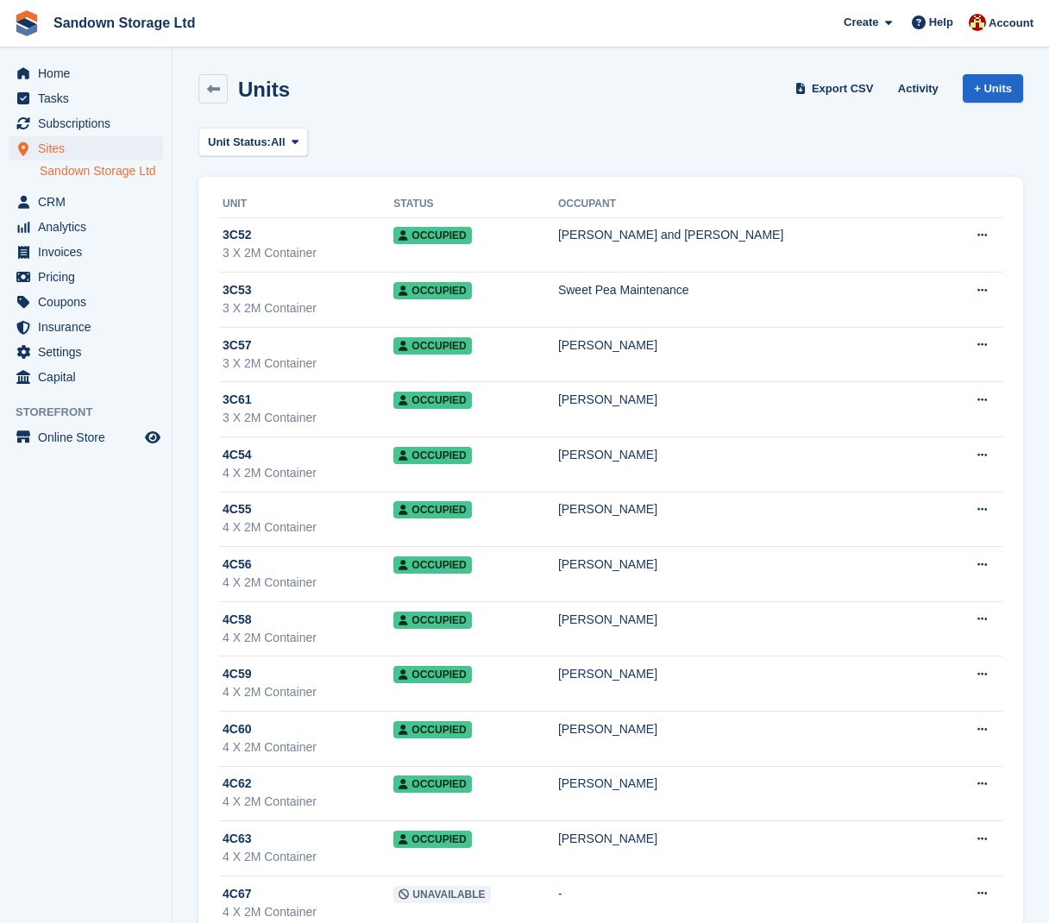
click at [212, 86] on icon at bounding box center [213, 89] width 13 height 13
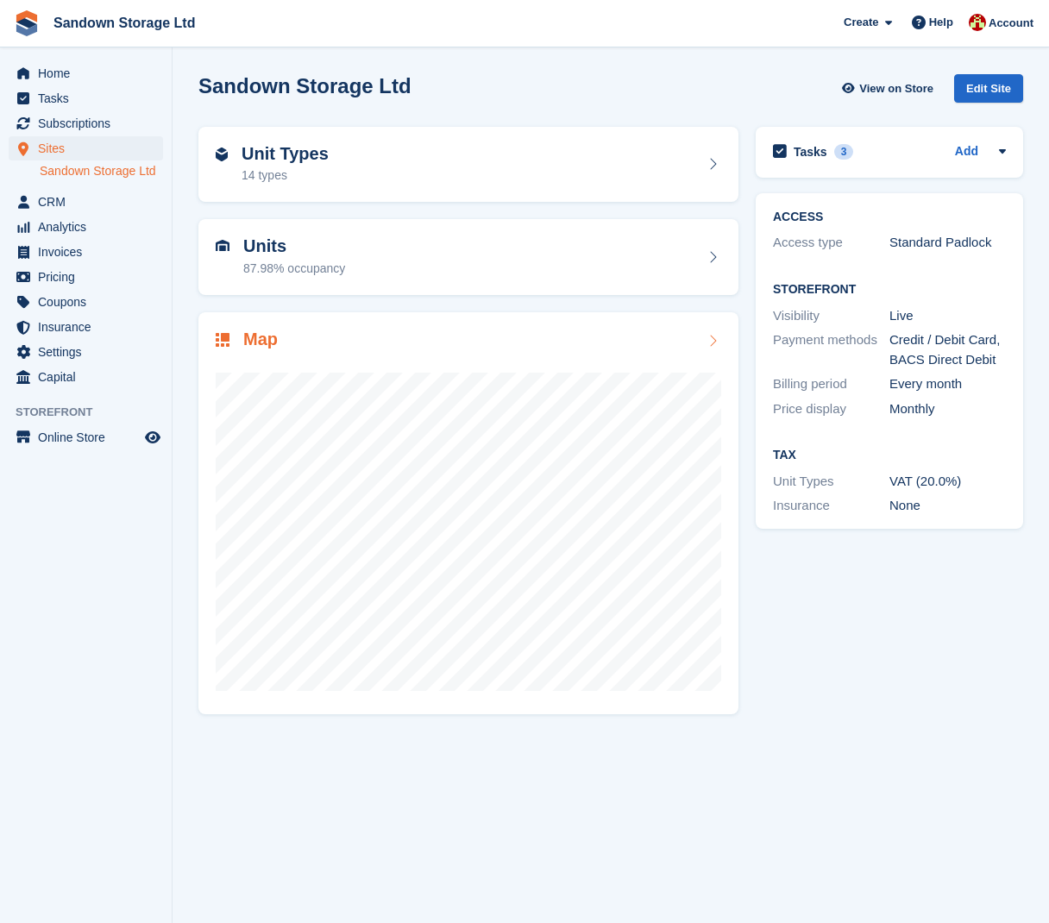
click at [496, 335] on div "Map" at bounding box center [469, 341] width 506 height 23
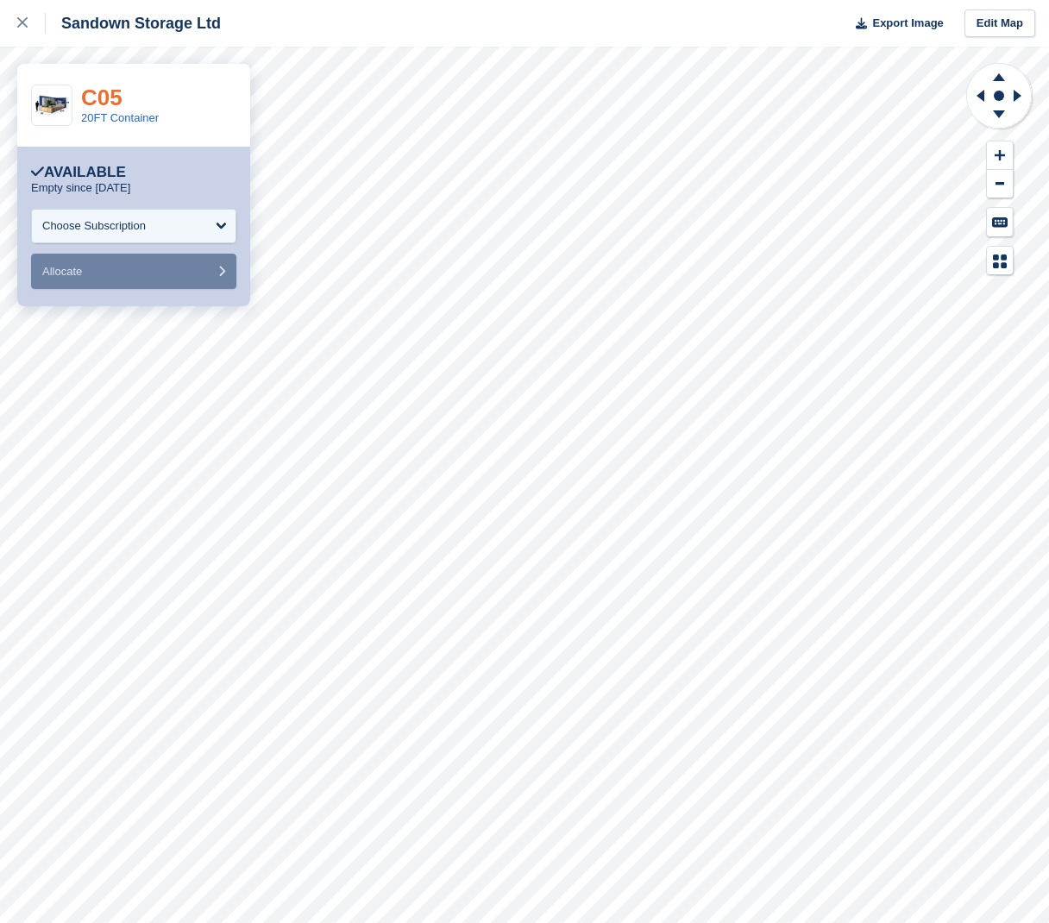
click at [111, 90] on link "C05" at bounding box center [101, 98] width 41 height 26
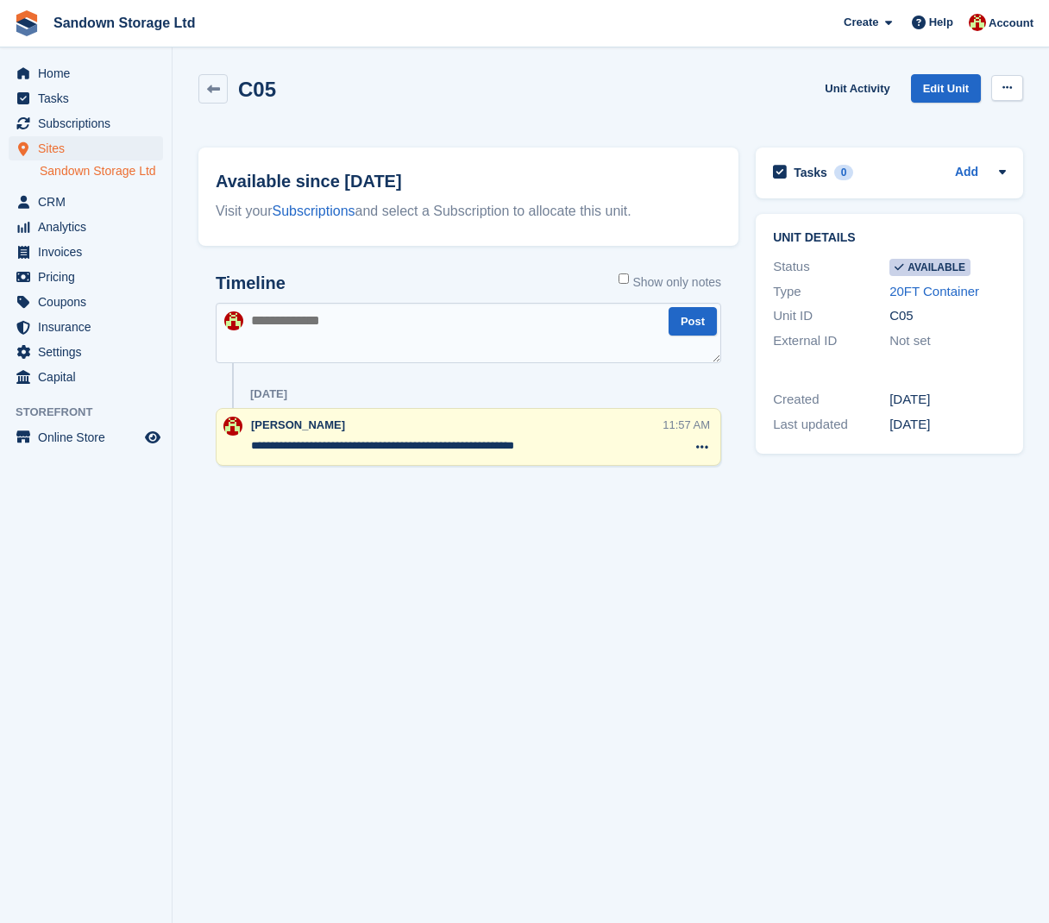
click at [1009, 85] on icon at bounding box center [1007, 87] width 9 height 11
click at [966, 122] on p "Make unavailable" at bounding box center [940, 121] width 150 height 22
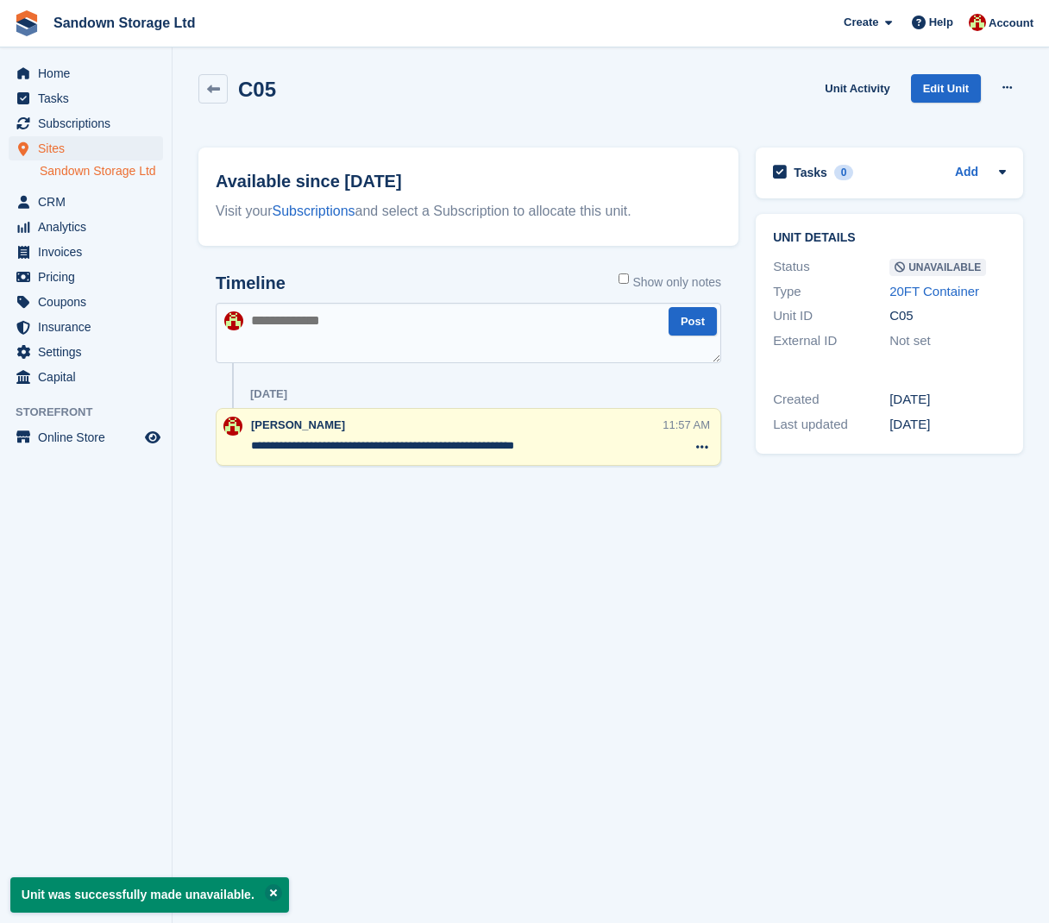
click at [326, 337] on textarea at bounding box center [469, 333] width 506 height 60
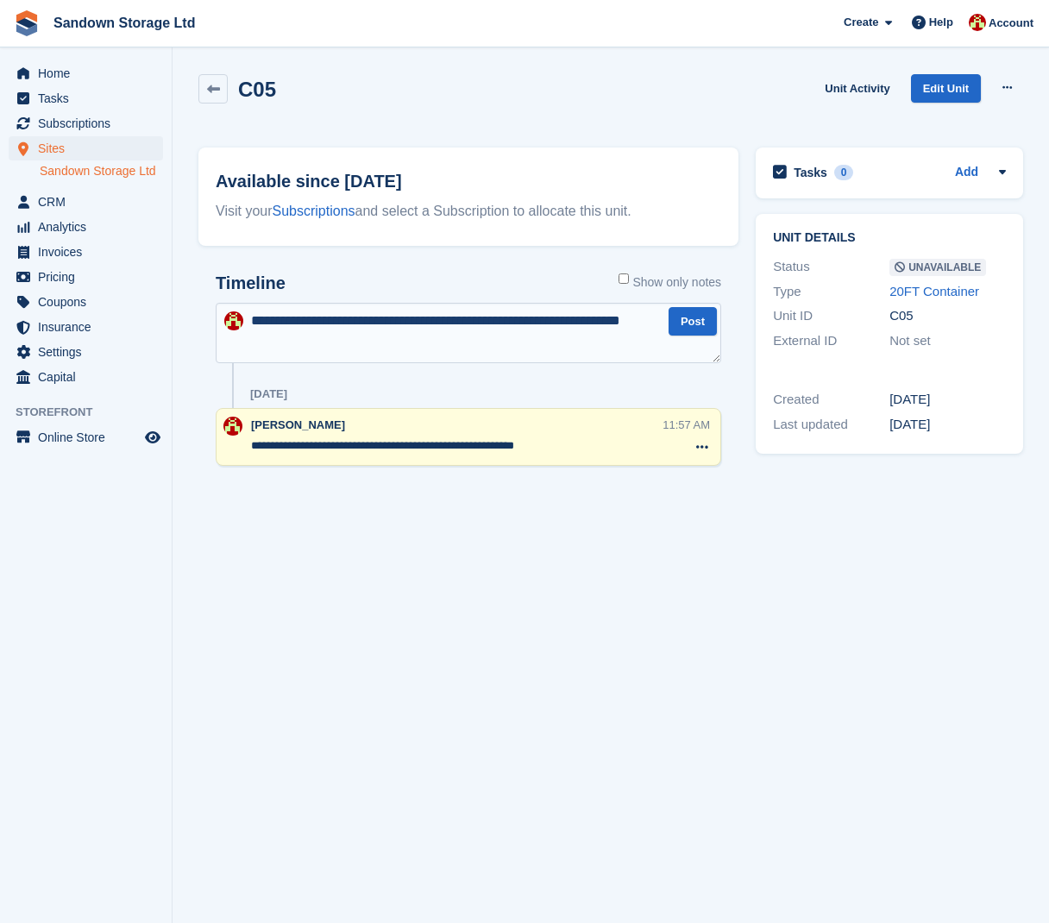
click at [394, 319] on textarea "**********" at bounding box center [469, 333] width 506 height 60
type textarea "**********"
click at [689, 325] on button "Post" at bounding box center [693, 321] width 48 height 28
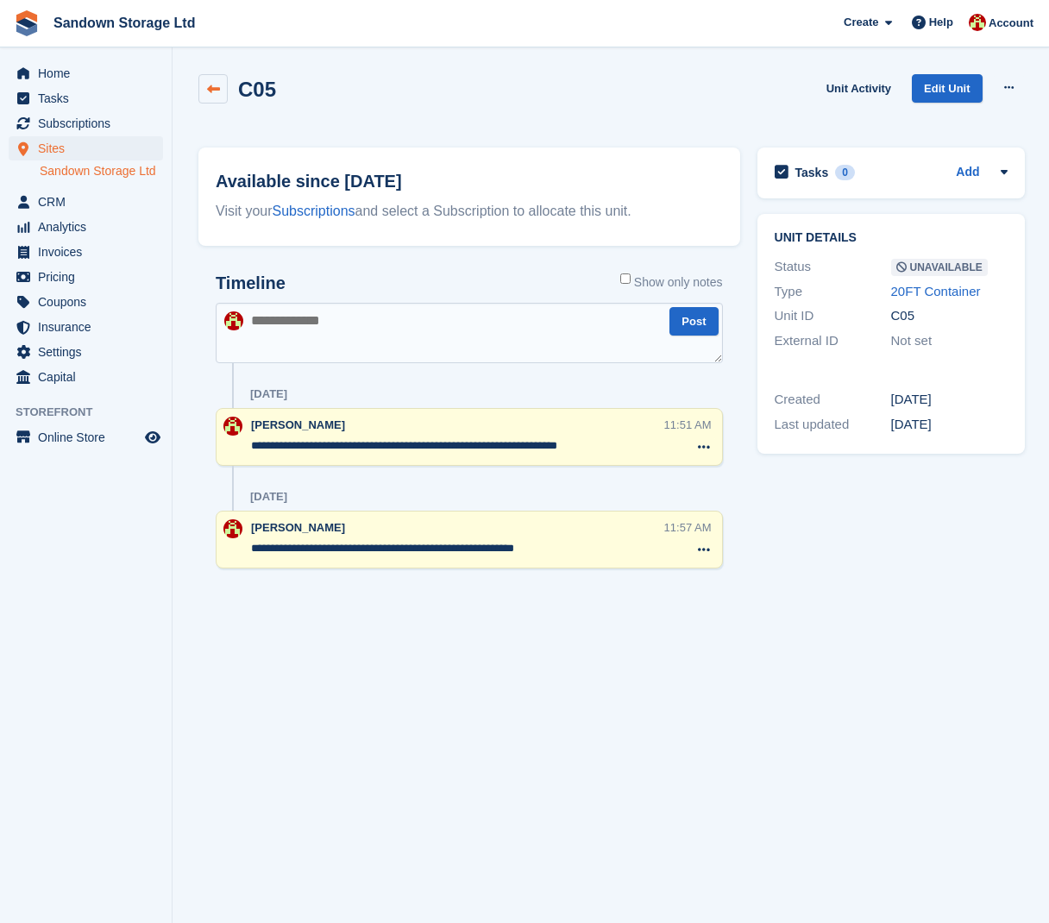
click at [225, 92] on link at bounding box center [212, 88] width 29 height 29
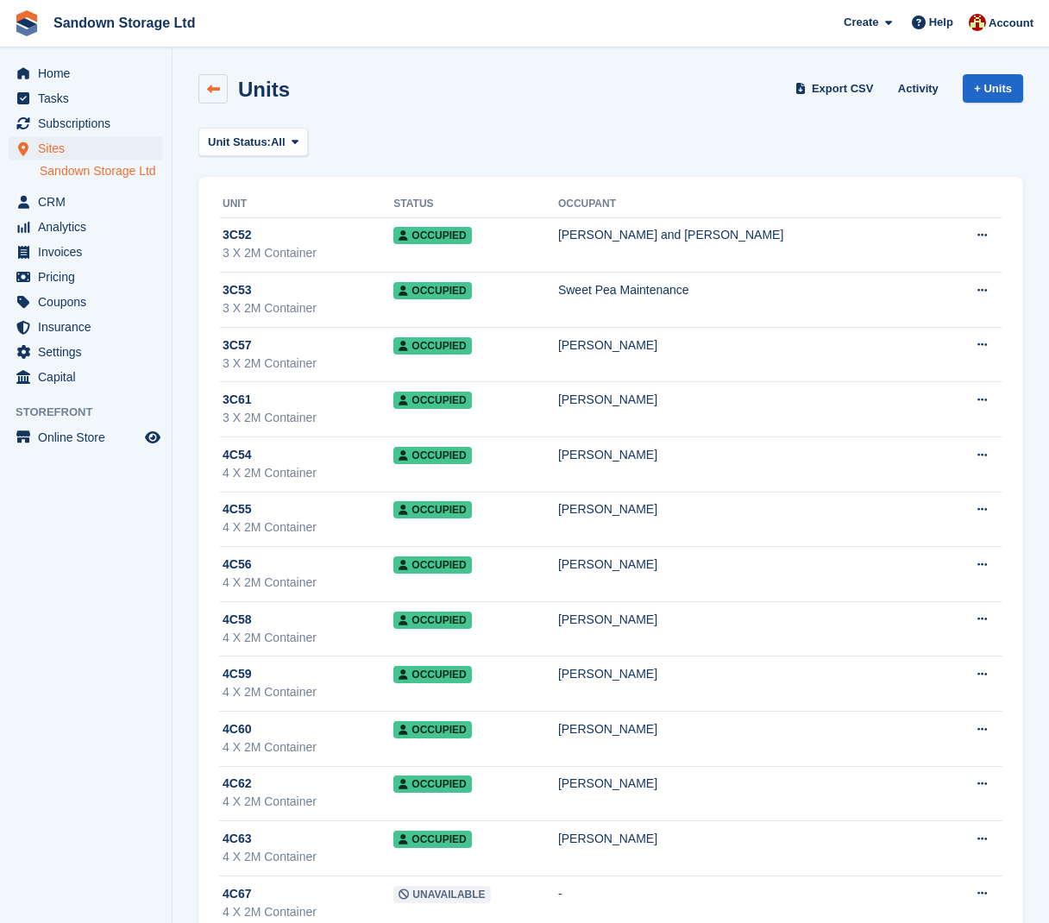
click at [224, 91] on link at bounding box center [212, 88] width 29 height 29
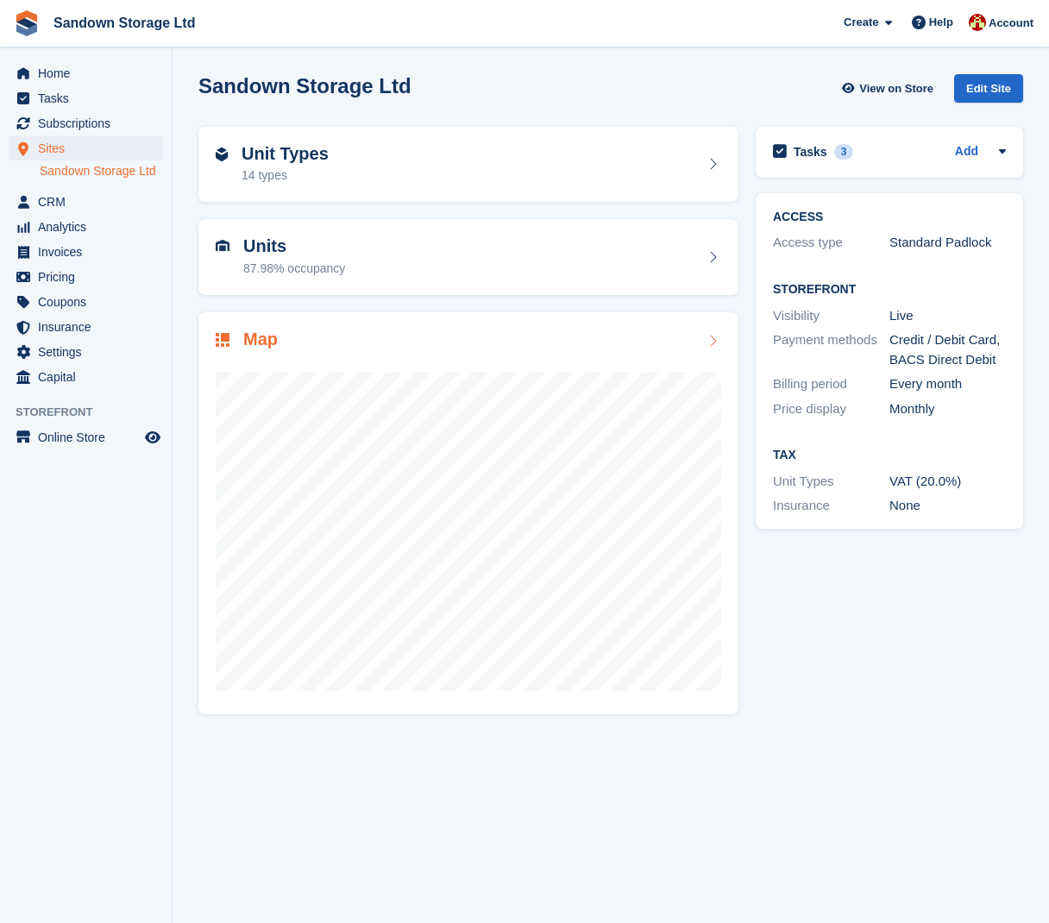
click at [294, 336] on div "Map" at bounding box center [469, 341] width 506 height 23
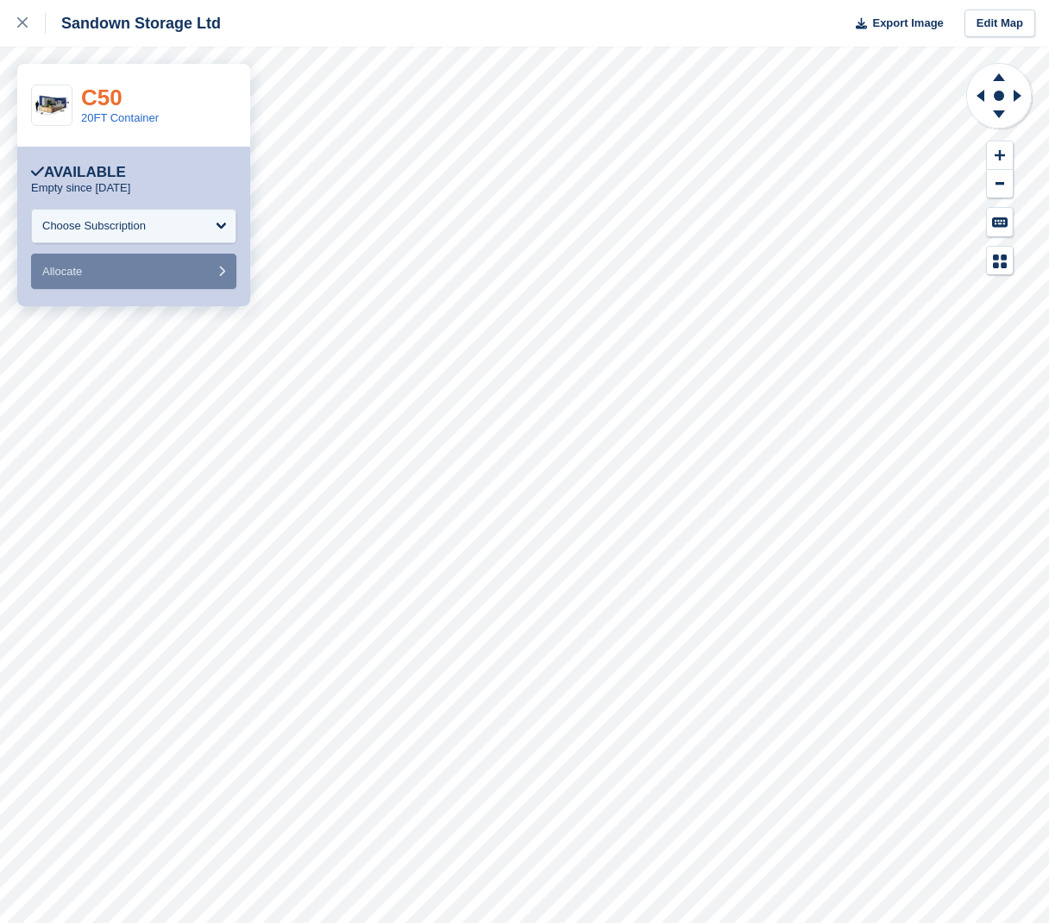
click at [104, 88] on link "C50" at bounding box center [101, 98] width 41 height 26
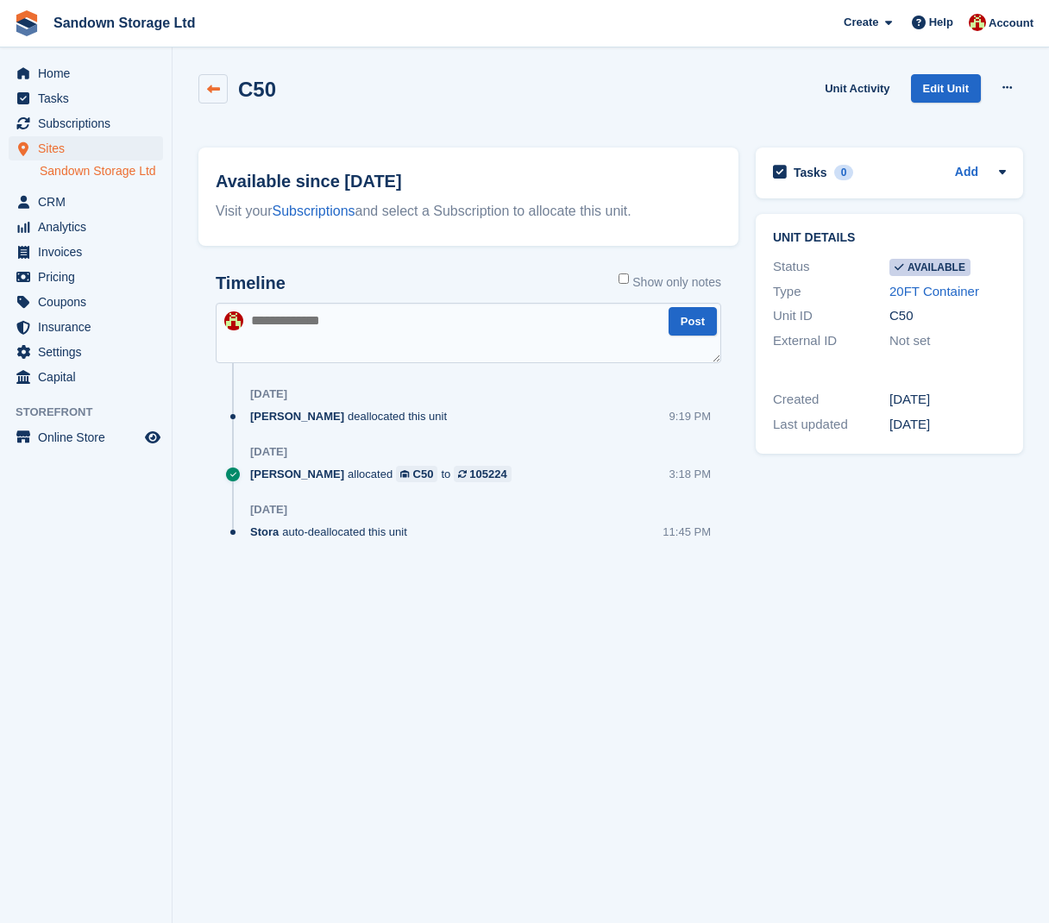
click at [203, 85] on link at bounding box center [212, 88] width 29 height 29
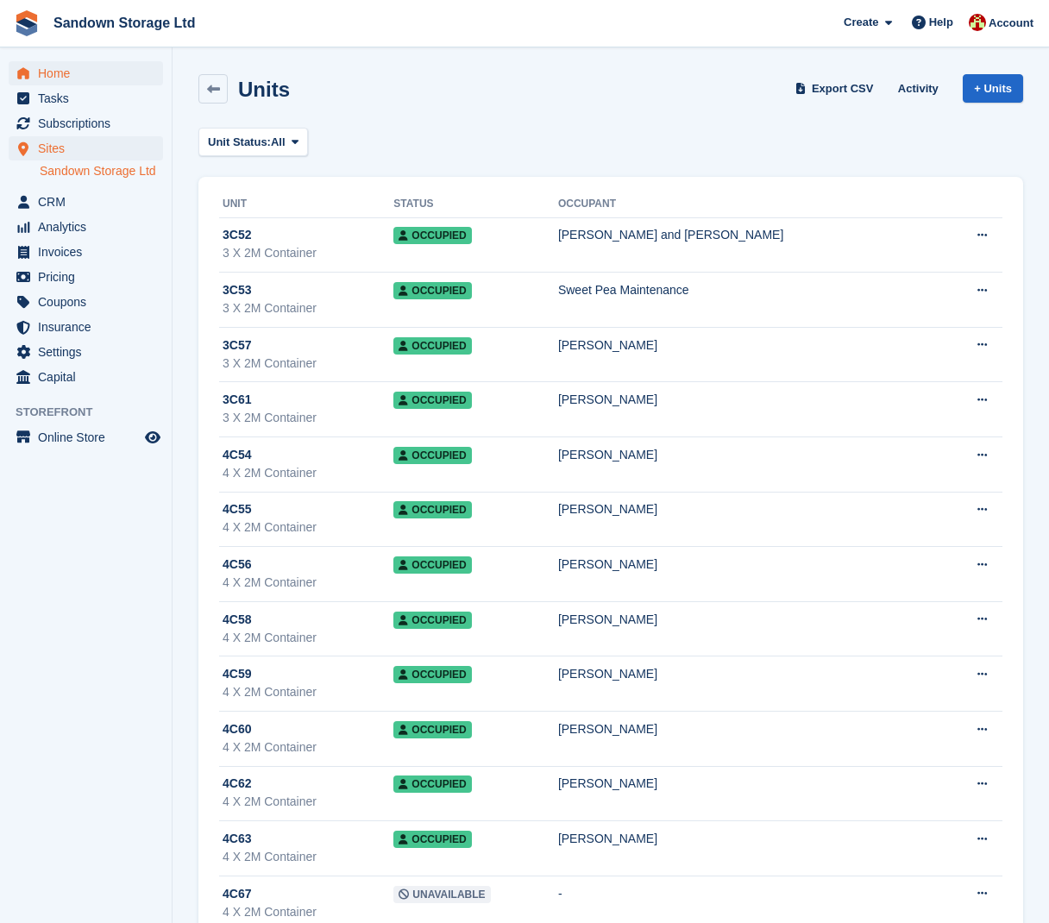
click at [79, 82] on span "Home" at bounding box center [90, 73] width 104 height 24
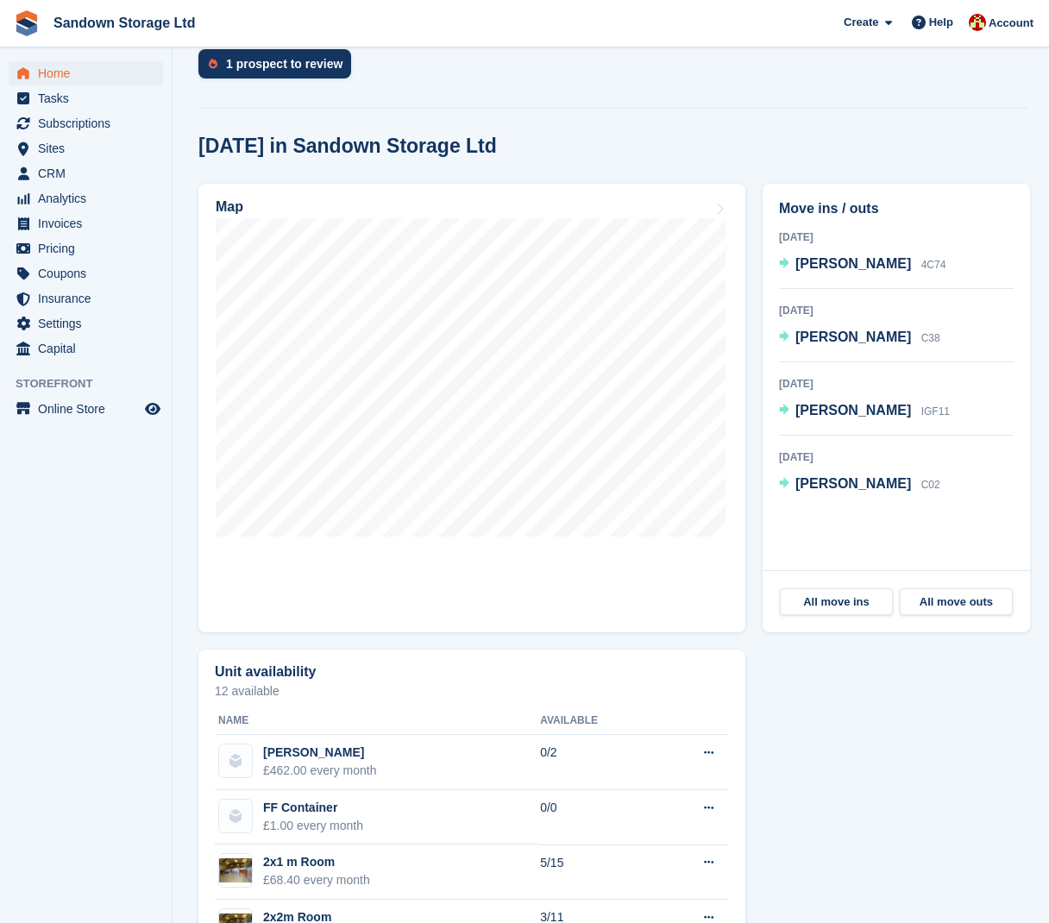
scroll to position [433, 0]
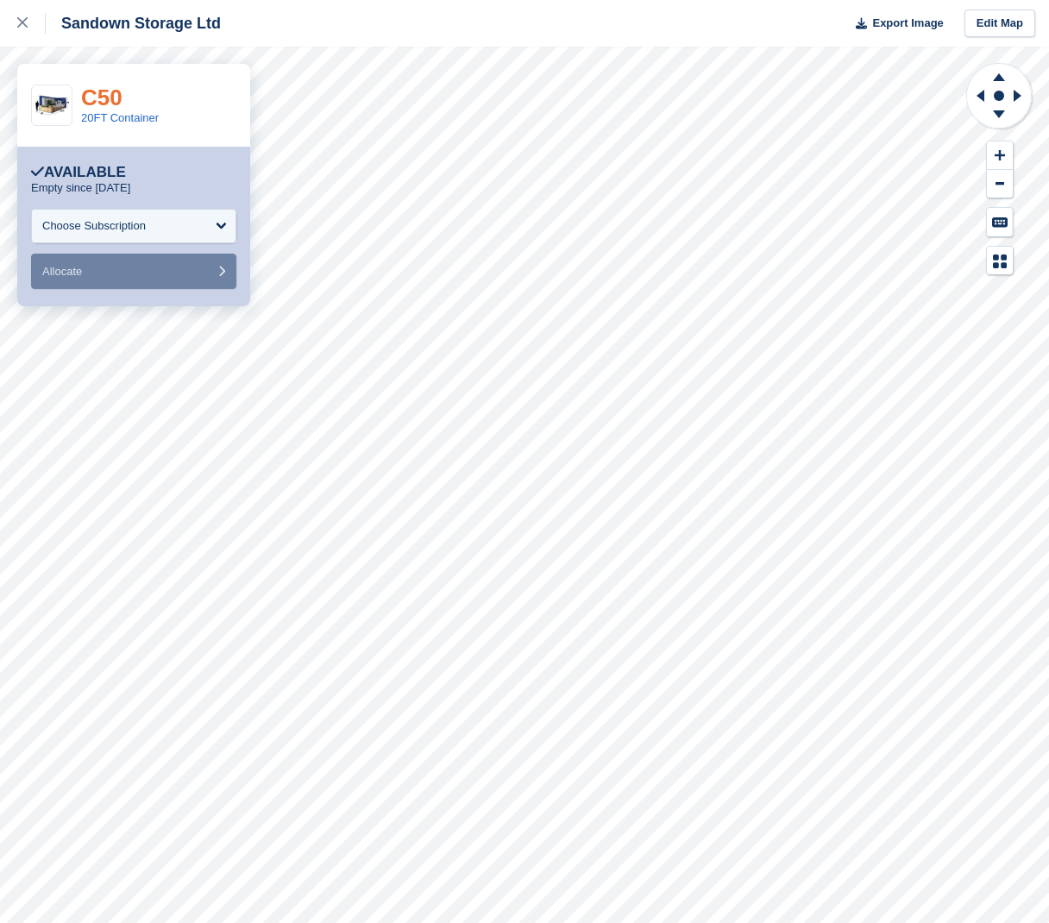
click at [110, 93] on link "C50" at bounding box center [101, 98] width 41 height 26
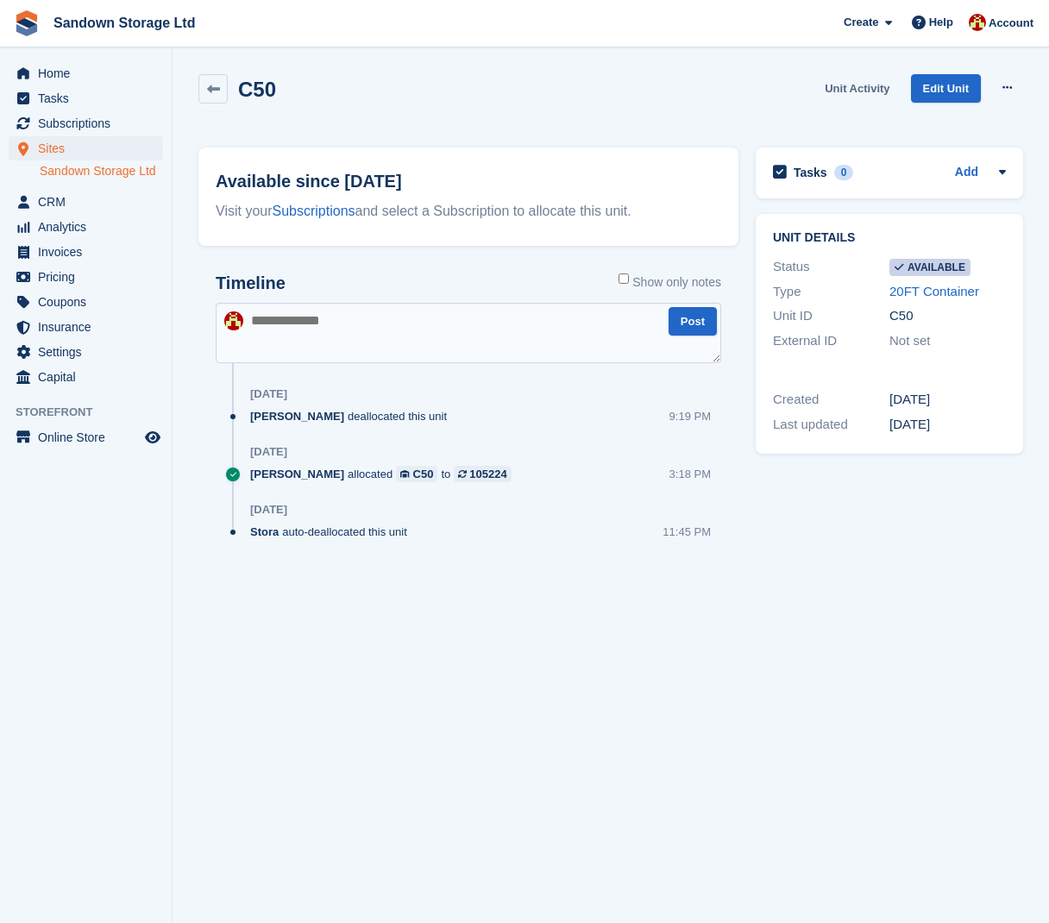
click at [839, 83] on link "Unit Activity" at bounding box center [857, 88] width 79 height 28
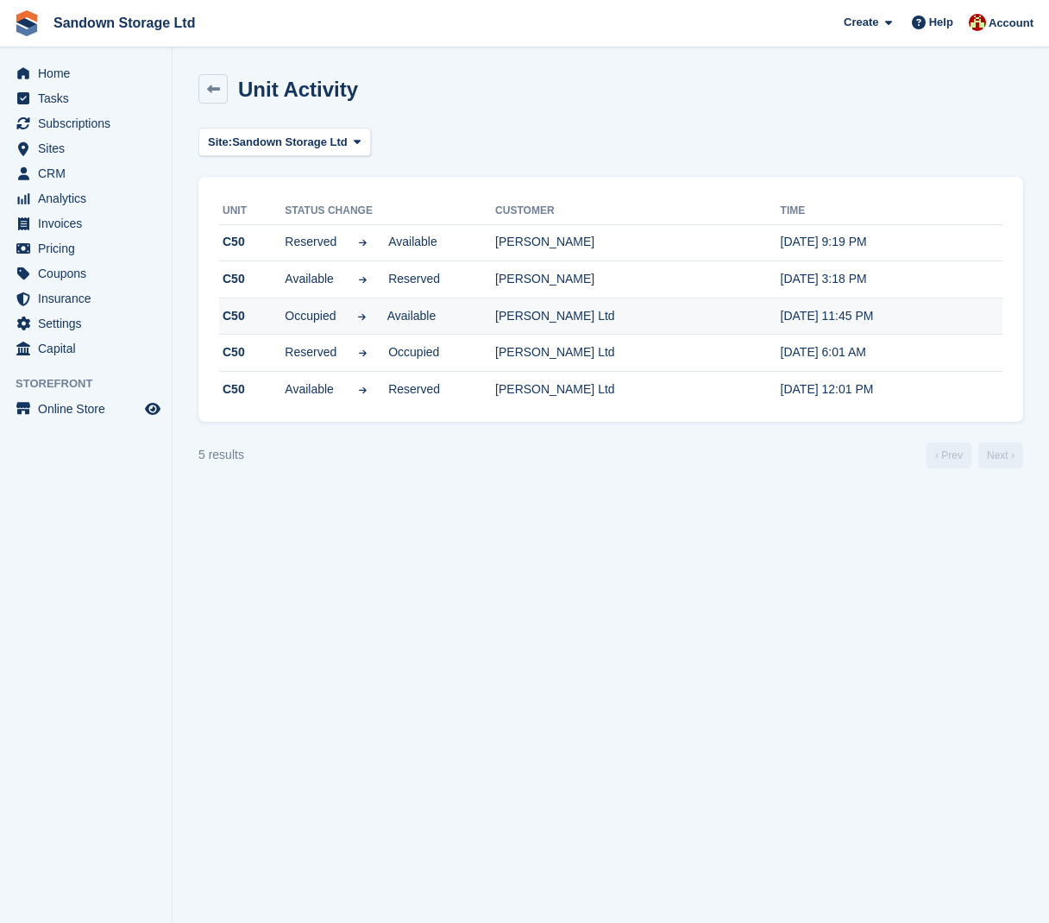
click at [482, 311] on div "Occupied Available" at bounding box center [389, 316] width 208 height 18
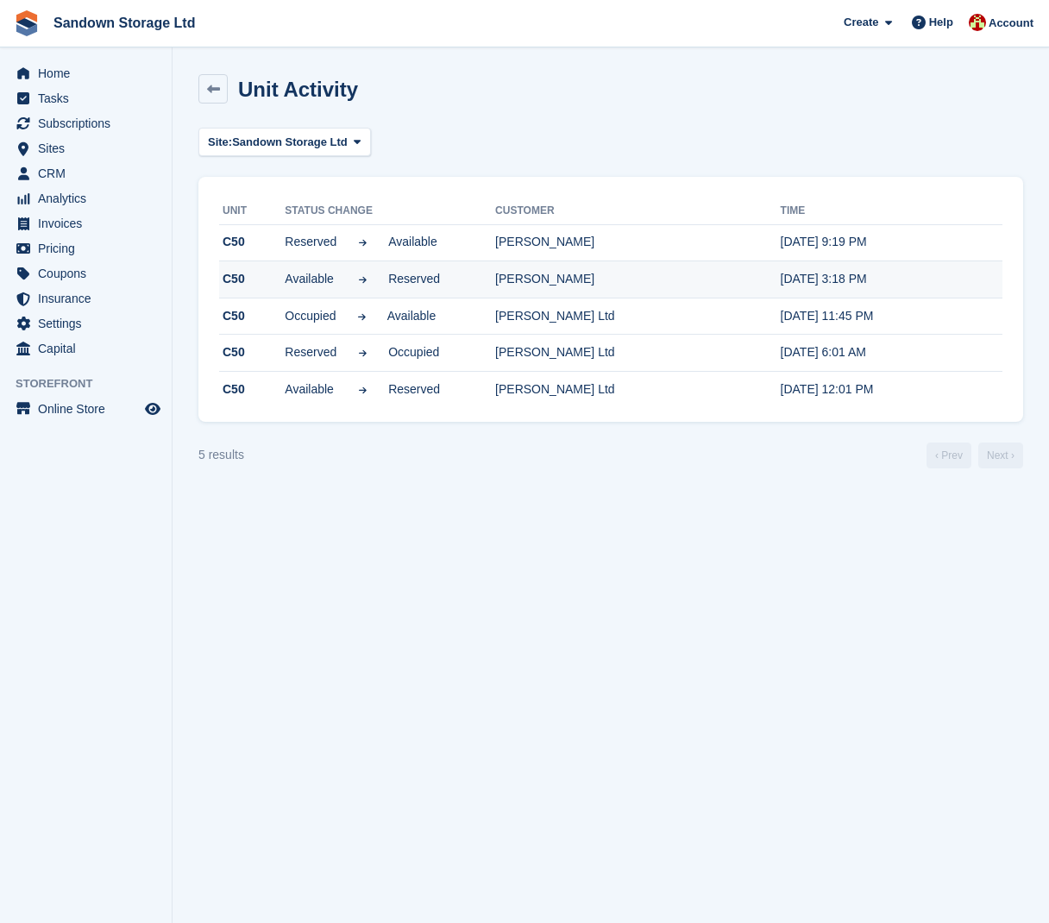
drag, startPoint x: 780, startPoint y: 319, endPoint x: 624, endPoint y: 274, distance: 162.5
click at [781, 319] on time "29 Aug, 11:45 PM" at bounding box center [827, 316] width 93 height 14
click at [208, 84] on icon at bounding box center [213, 89] width 13 height 13
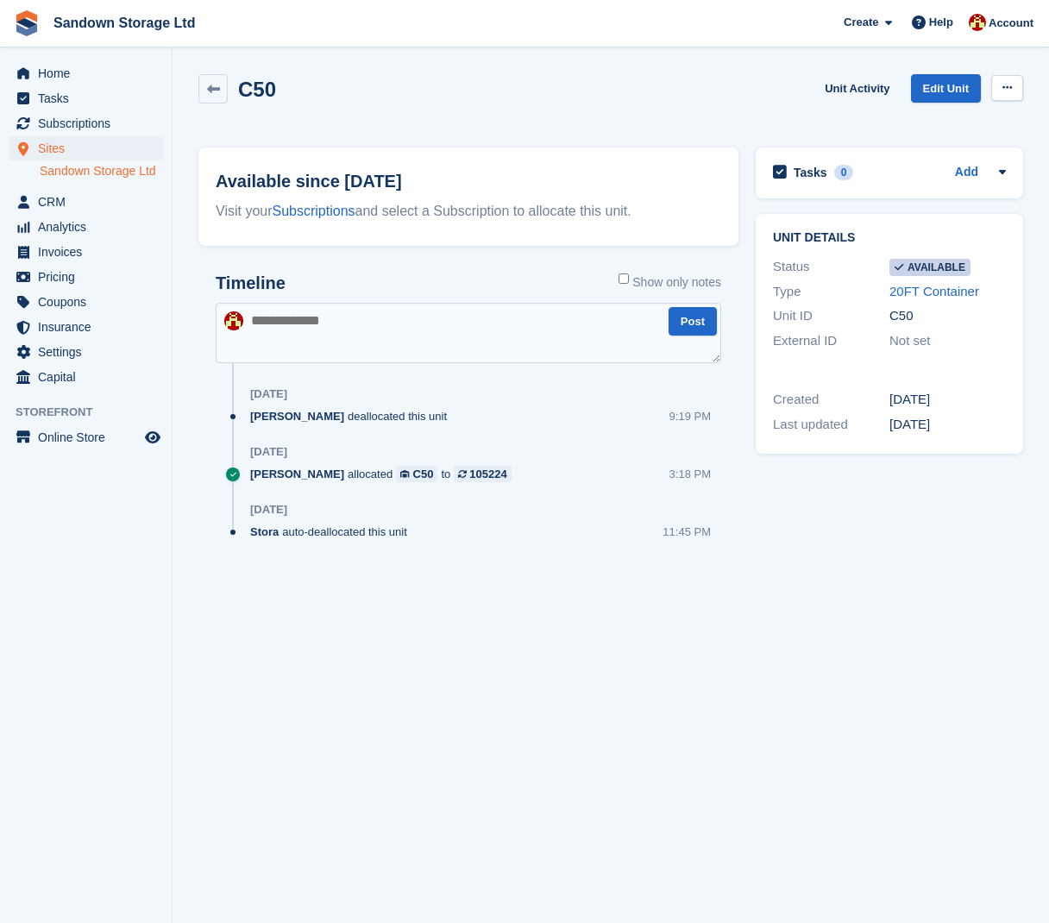
click at [1022, 90] on button at bounding box center [1007, 88] width 32 height 26
click at [974, 120] on p "Make unavailable" at bounding box center [940, 121] width 150 height 22
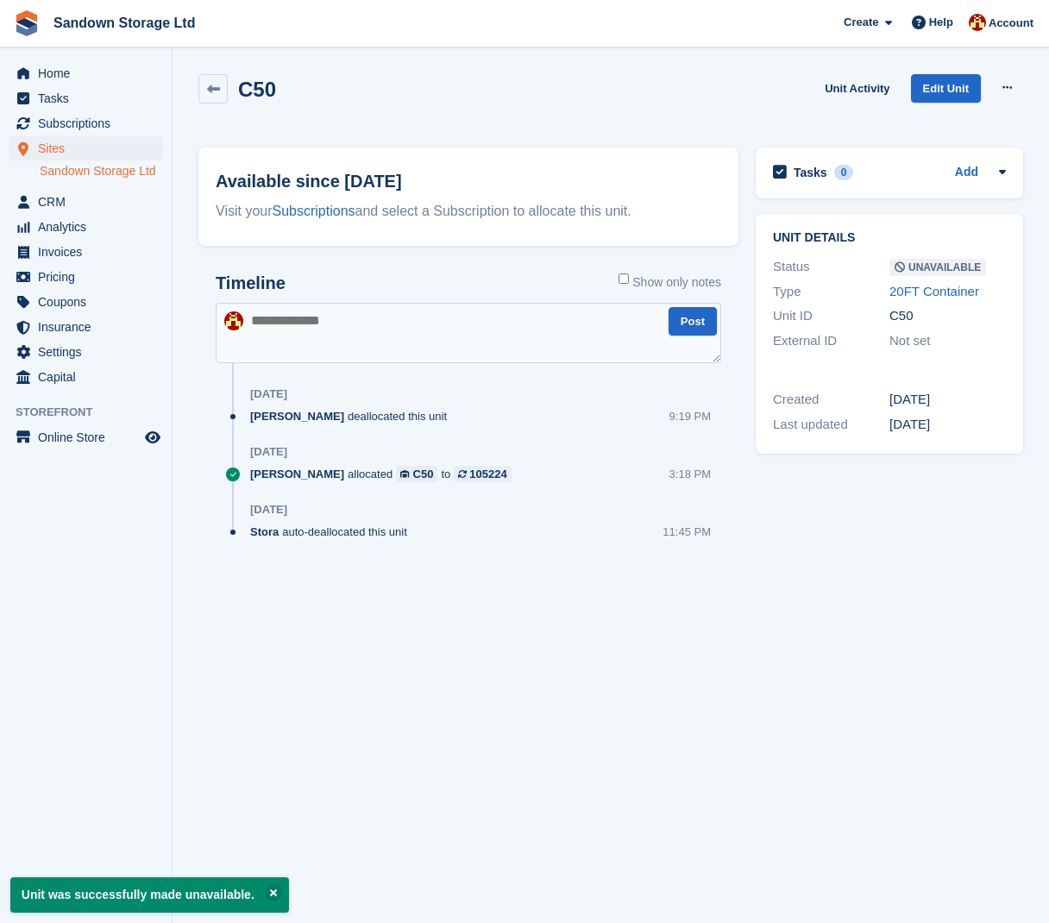
click at [331, 320] on textarea at bounding box center [469, 333] width 506 height 60
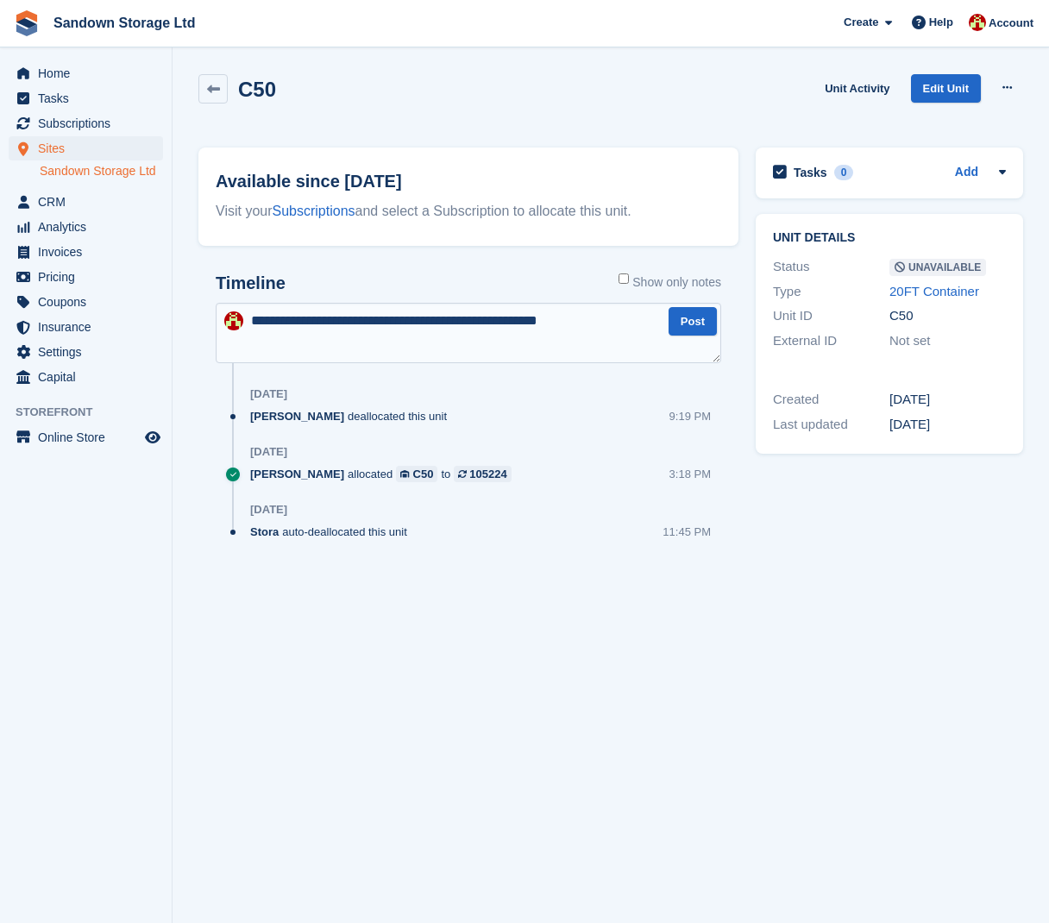
type textarea "**********"
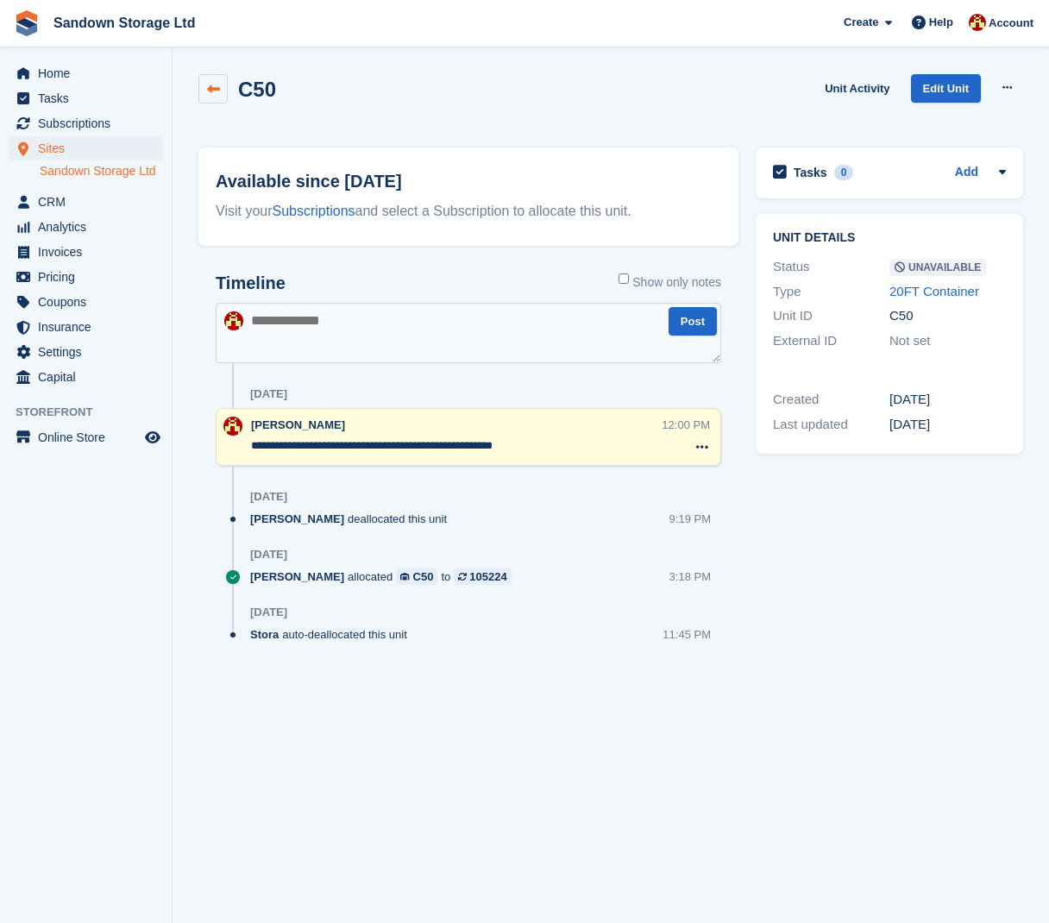
click at [225, 95] on link at bounding box center [212, 88] width 29 height 29
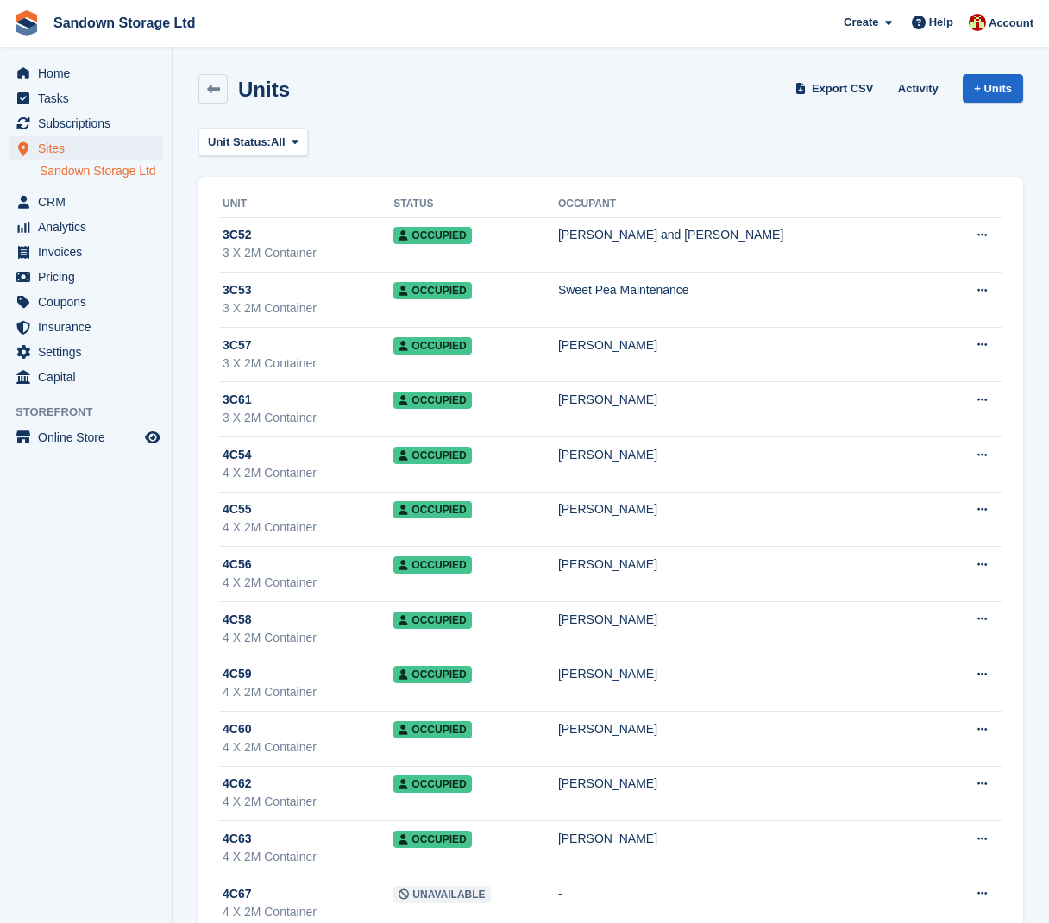
click at [103, 151] on span "Sites" at bounding box center [90, 148] width 104 height 24
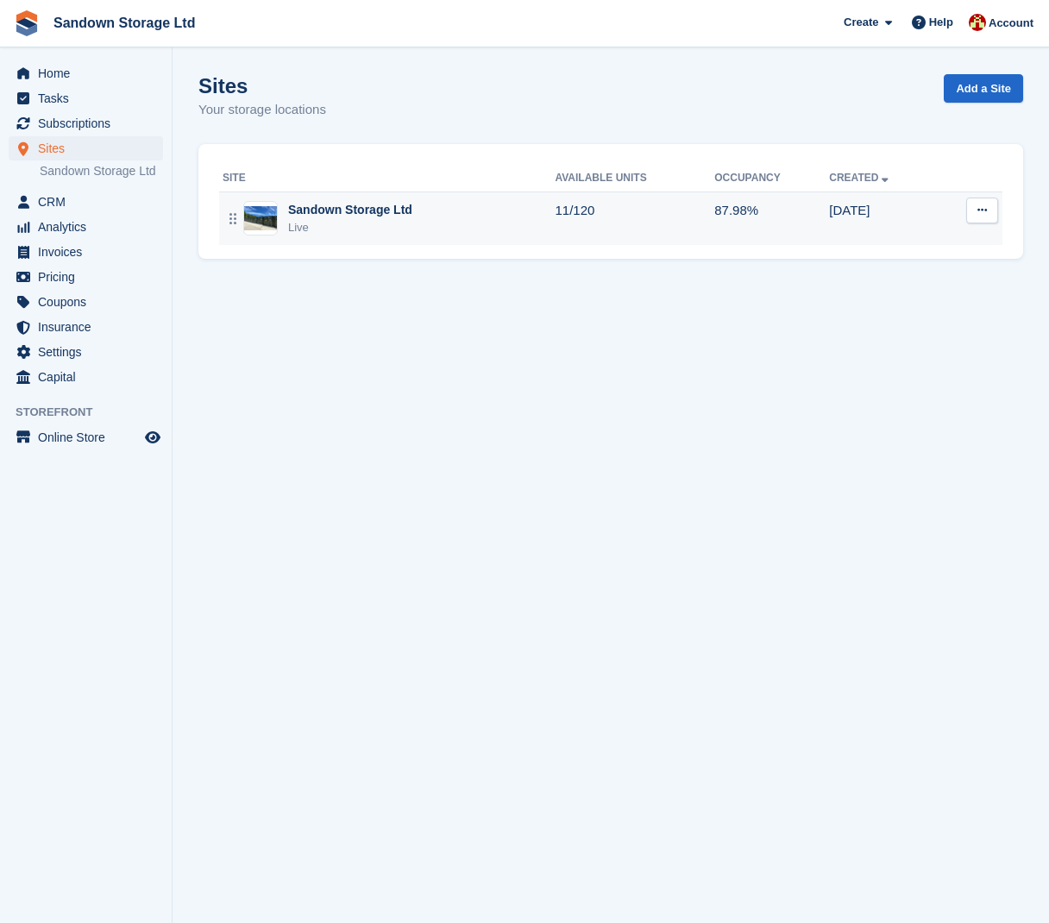
click at [444, 228] on div "Sandown Storage Ltd Live" at bounding box center [389, 218] width 332 height 35
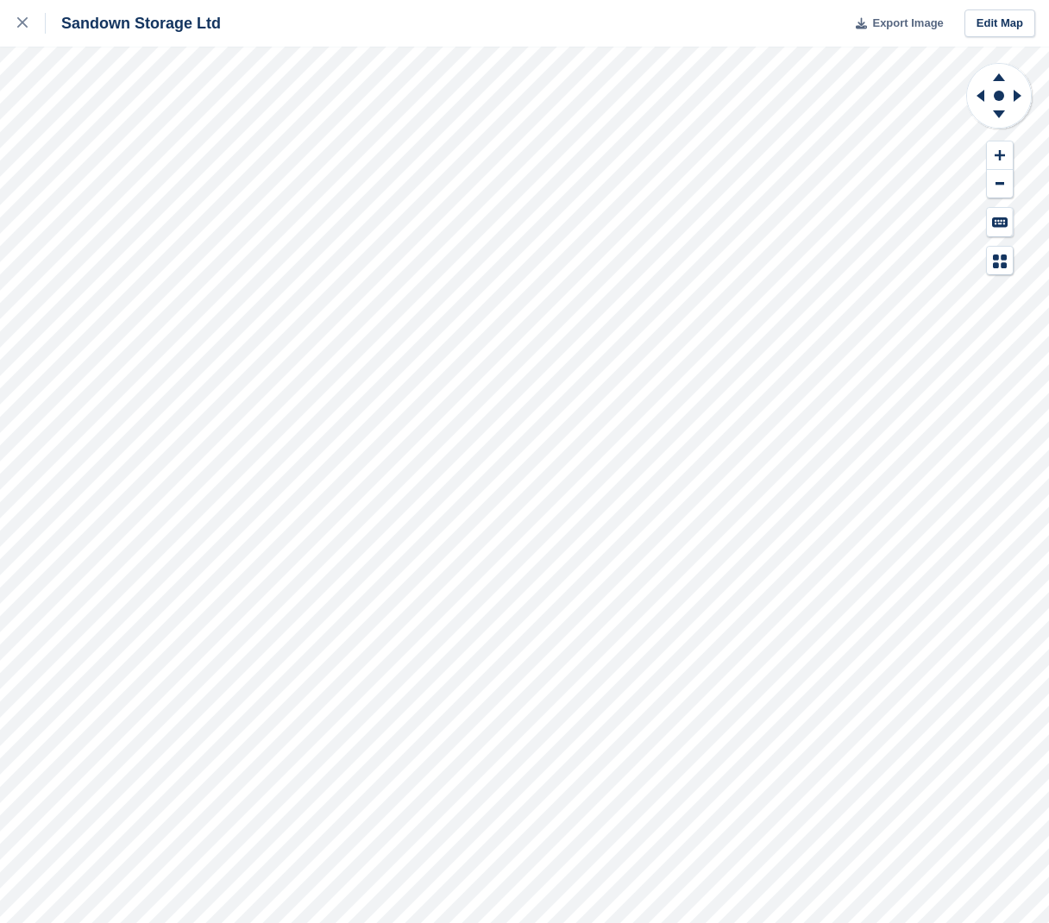
click at [900, 15] on span "Export Image" at bounding box center [907, 23] width 71 height 17
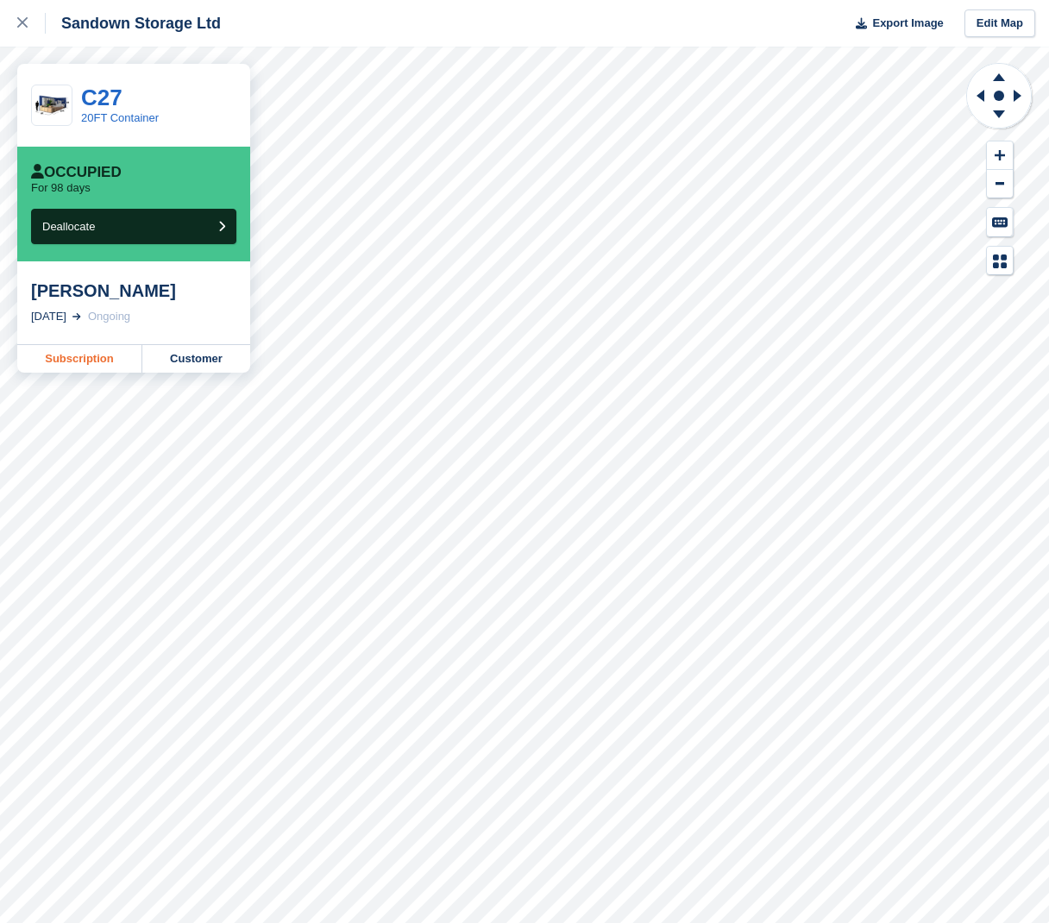
click at [79, 361] on link "Subscription" at bounding box center [79, 359] width 125 height 28
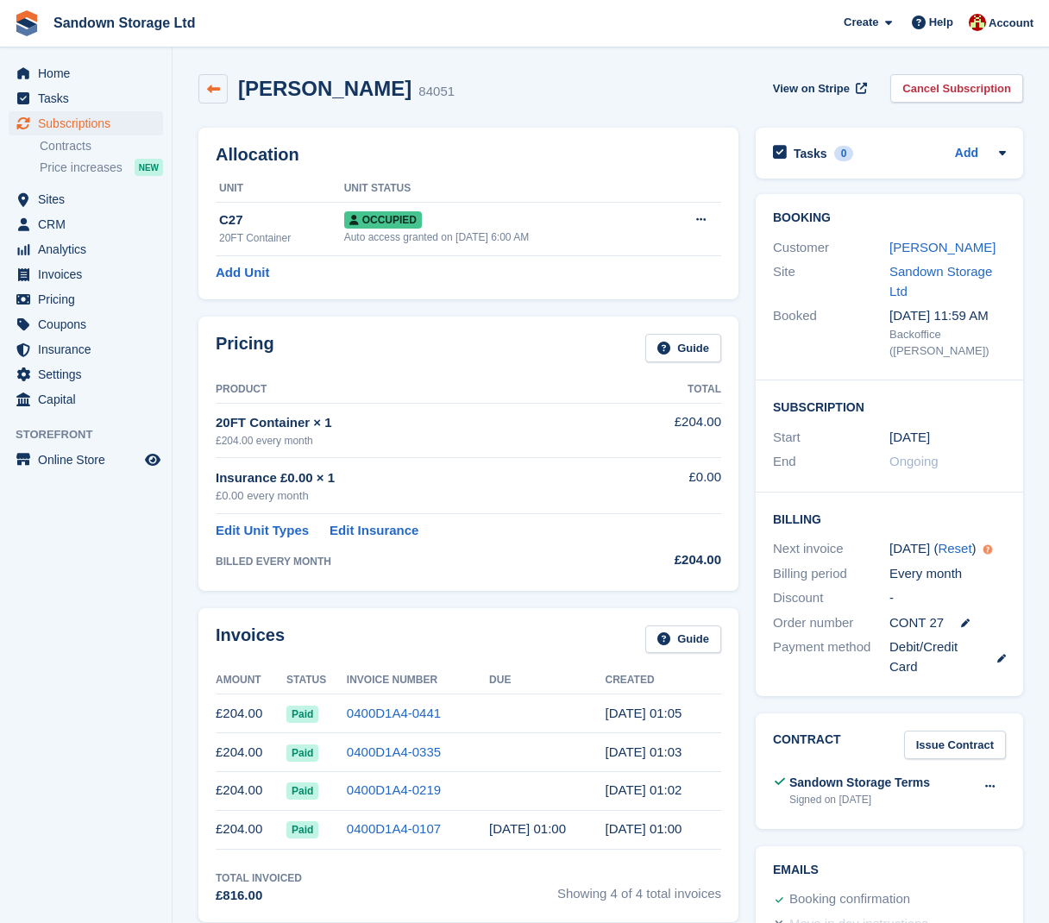
click at [216, 89] on icon at bounding box center [213, 89] width 13 height 13
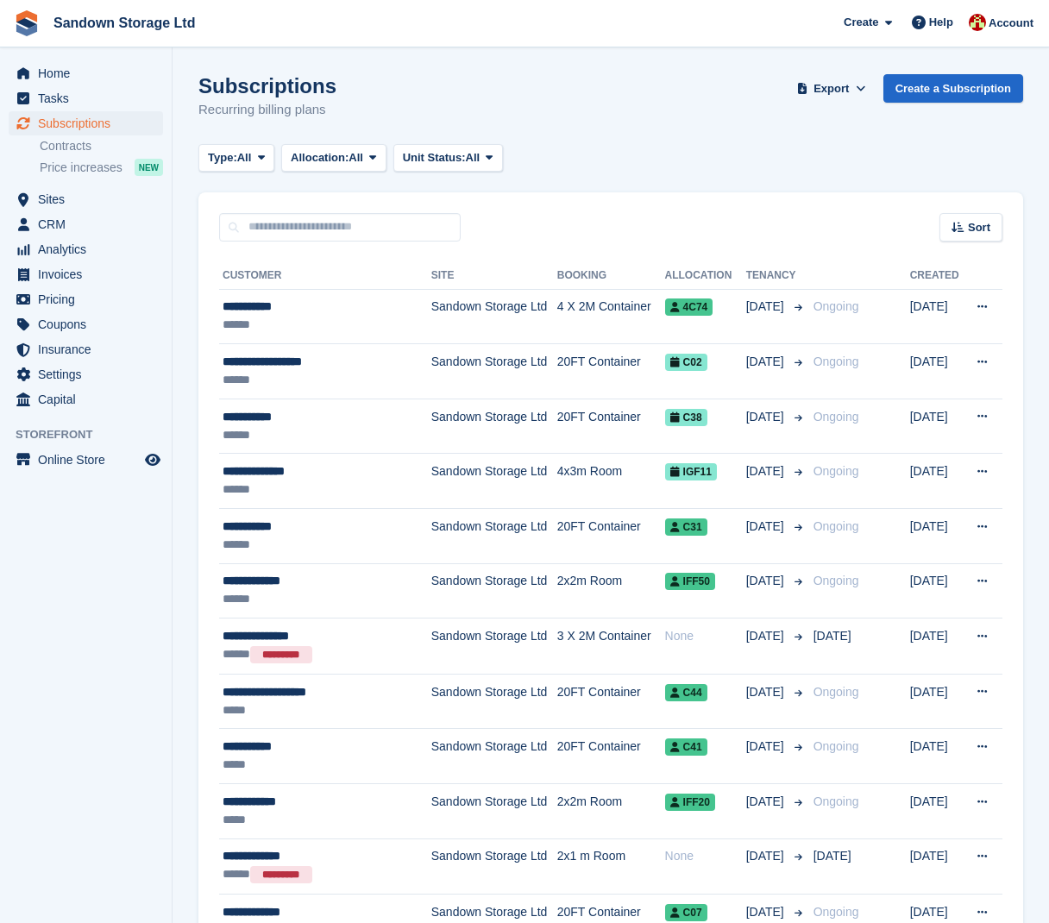
click at [105, 123] on span "Subscriptions" at bounding box center [90, 123] width 104 height 24
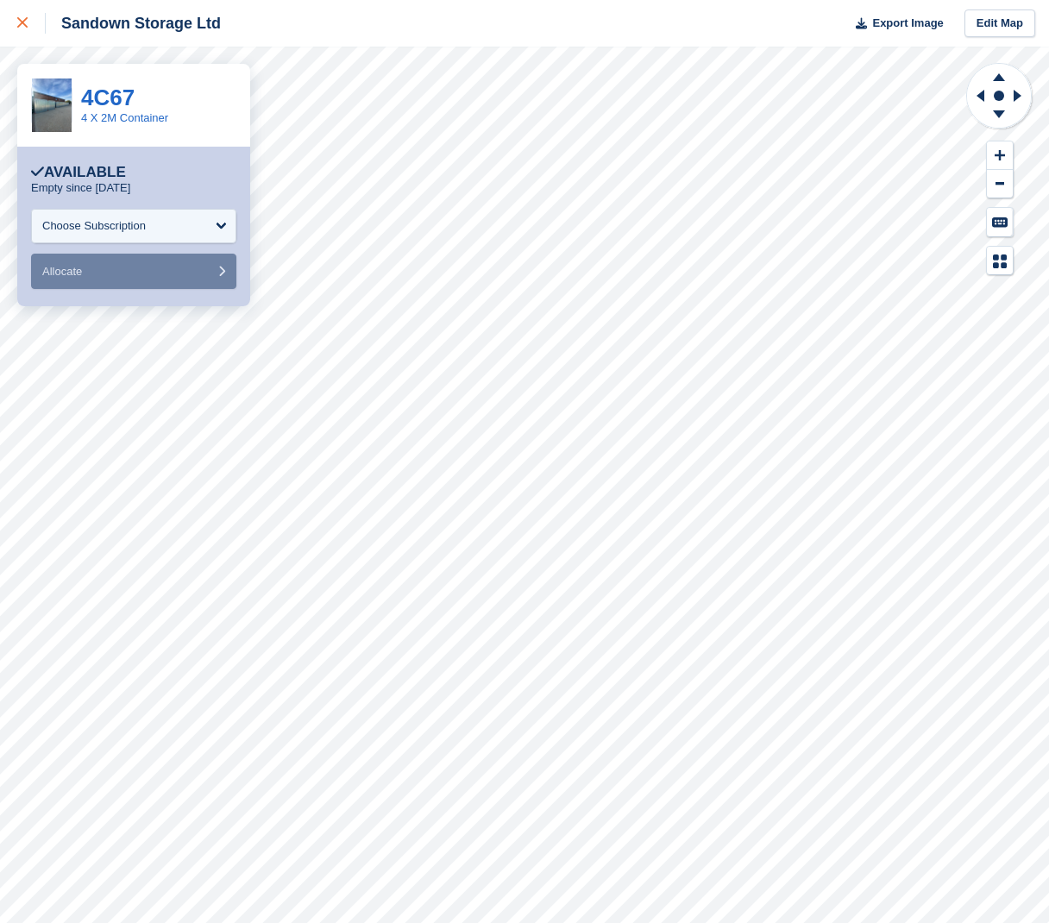
click at [26, 28] on div at bounding box center [31, 23] width 28 height 21
